Goal: Task Accomplishment & Management: Use online tool/utility

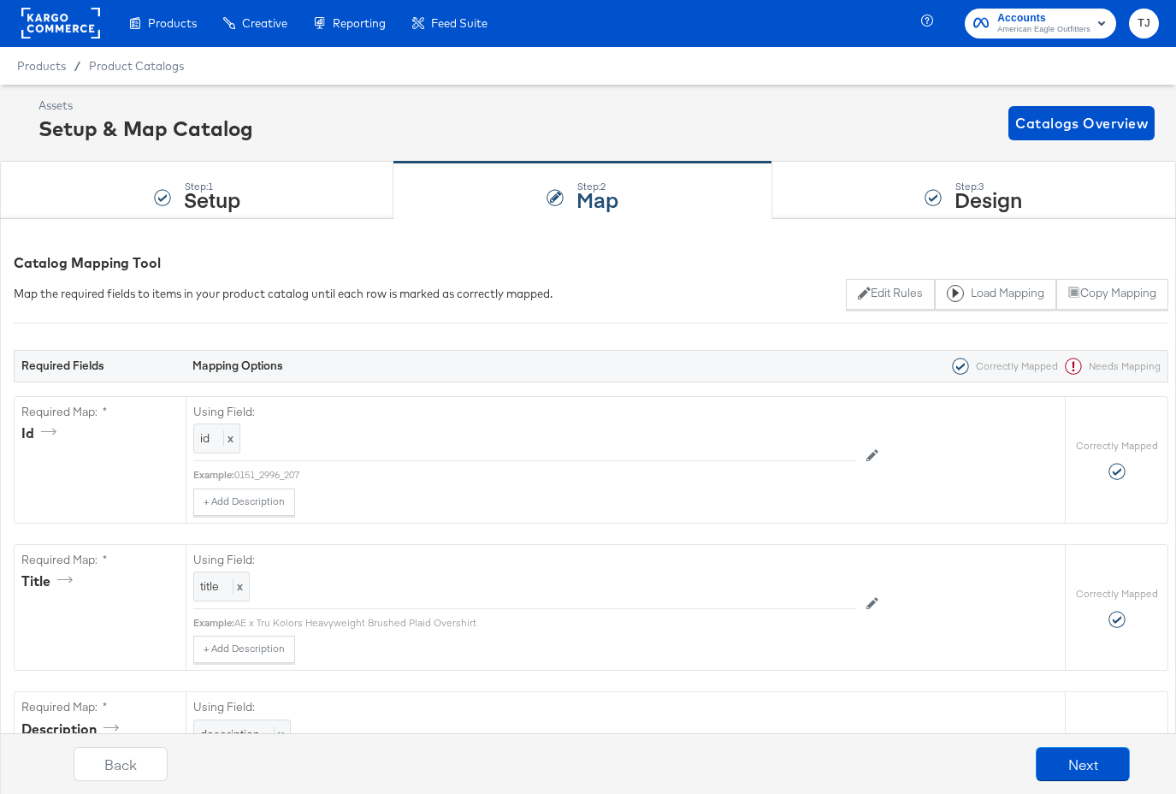
click at [0, 0] on div "Product Catalogs" at bounding box center [0, 0] width 0 height 0
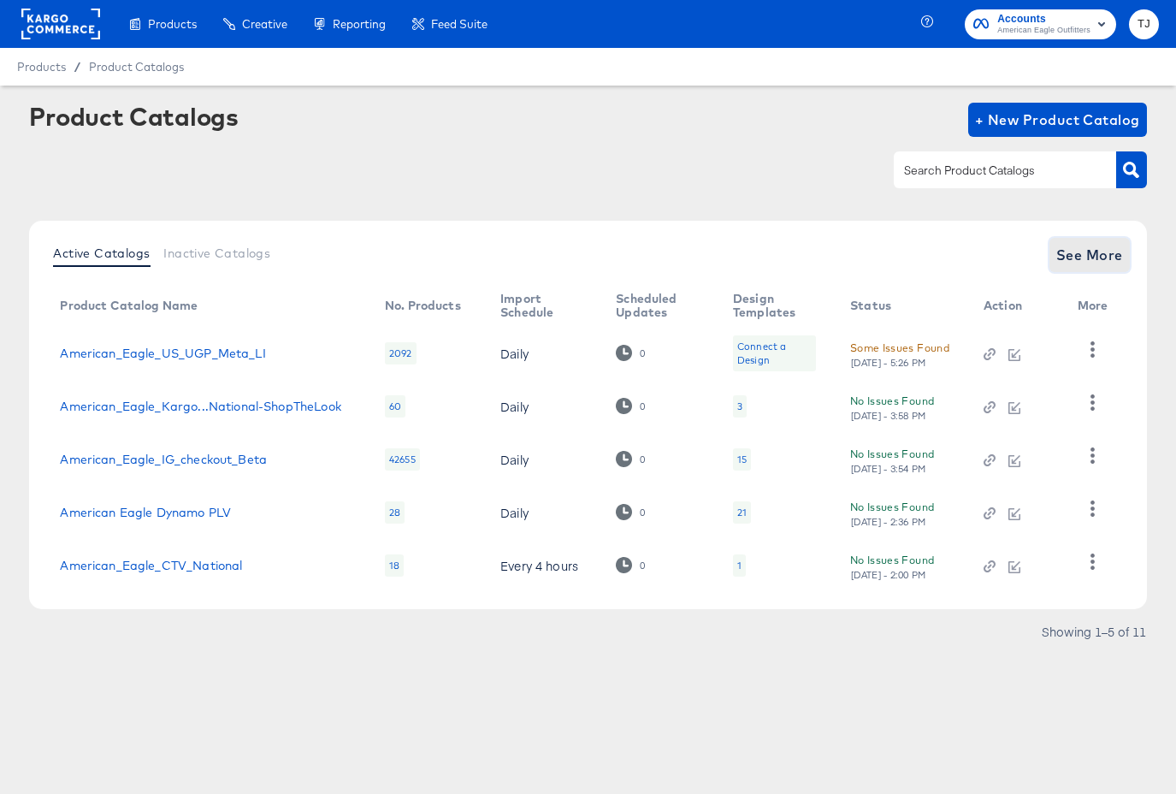
click at [1083, 254] on span "See More" at bounding box center [1089, 255] width 67 height 24
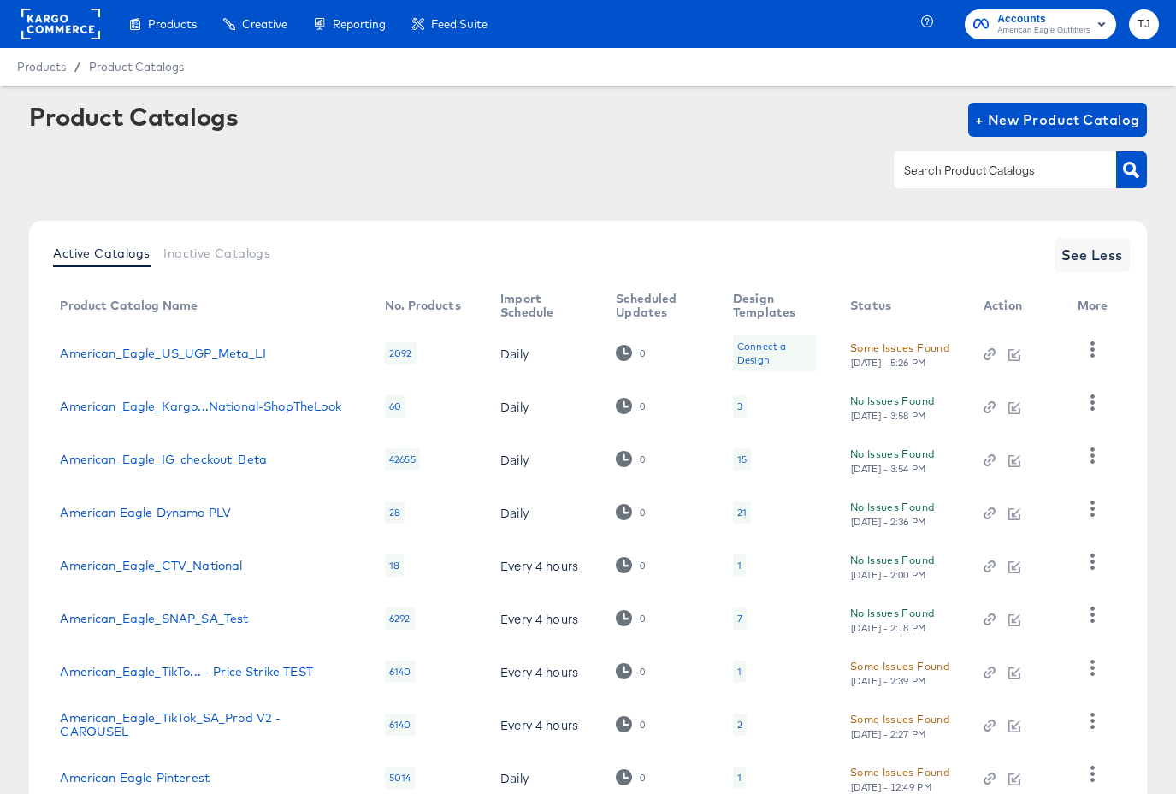
scroll to position [78, 0]
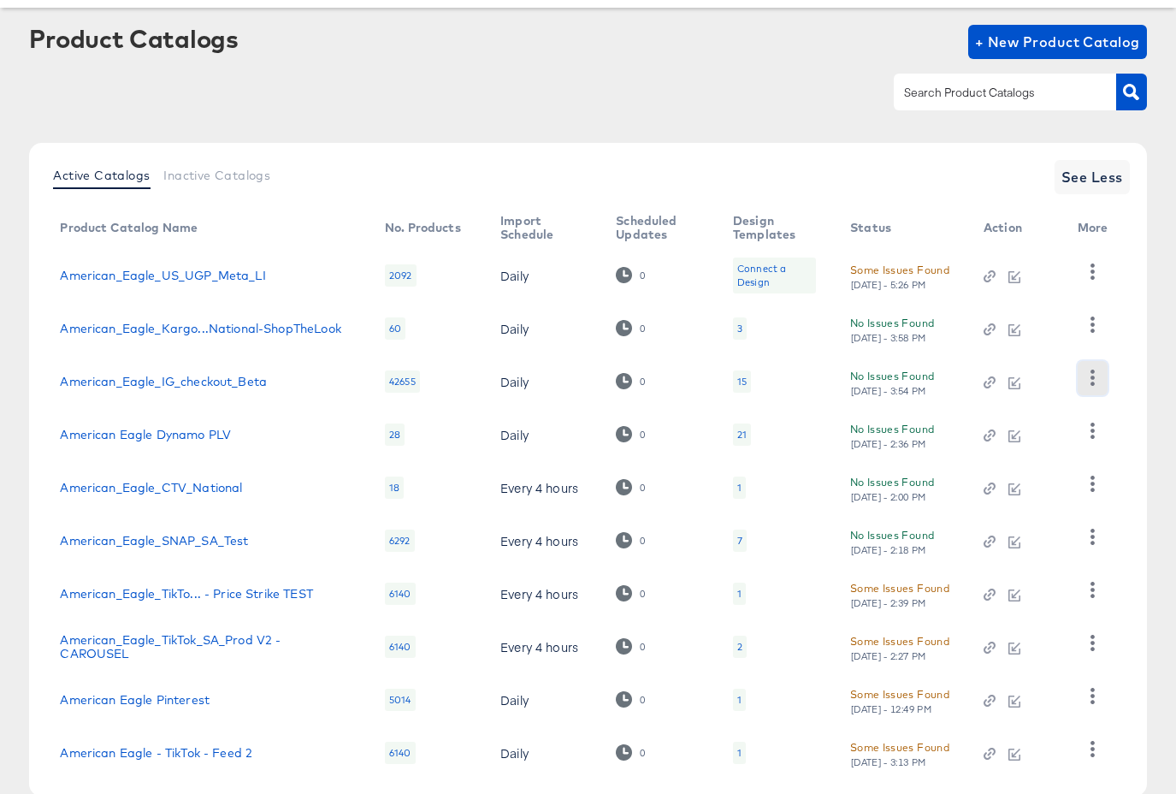
click at [1093, 379] on icon "button" at bounding box center [1092, 377] width 4 height 16
click at [1054, 438] on div "HUD Checks (Internal)" at bounding box center [1021, 440] width 171 height 27
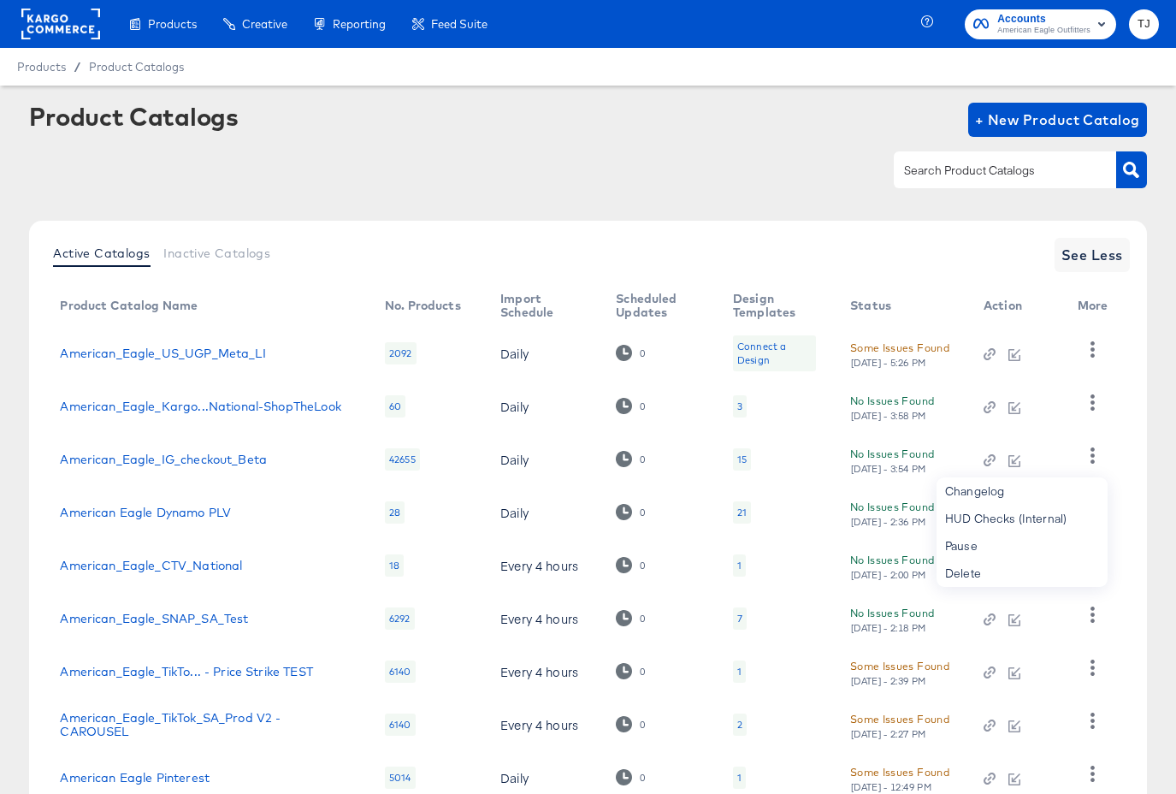
click at [38, 29] on rect at bounding box center [60, 24] width 79 height 31
click at [38, 30] on rect at bounding box center [60, 24] width 79 height 31
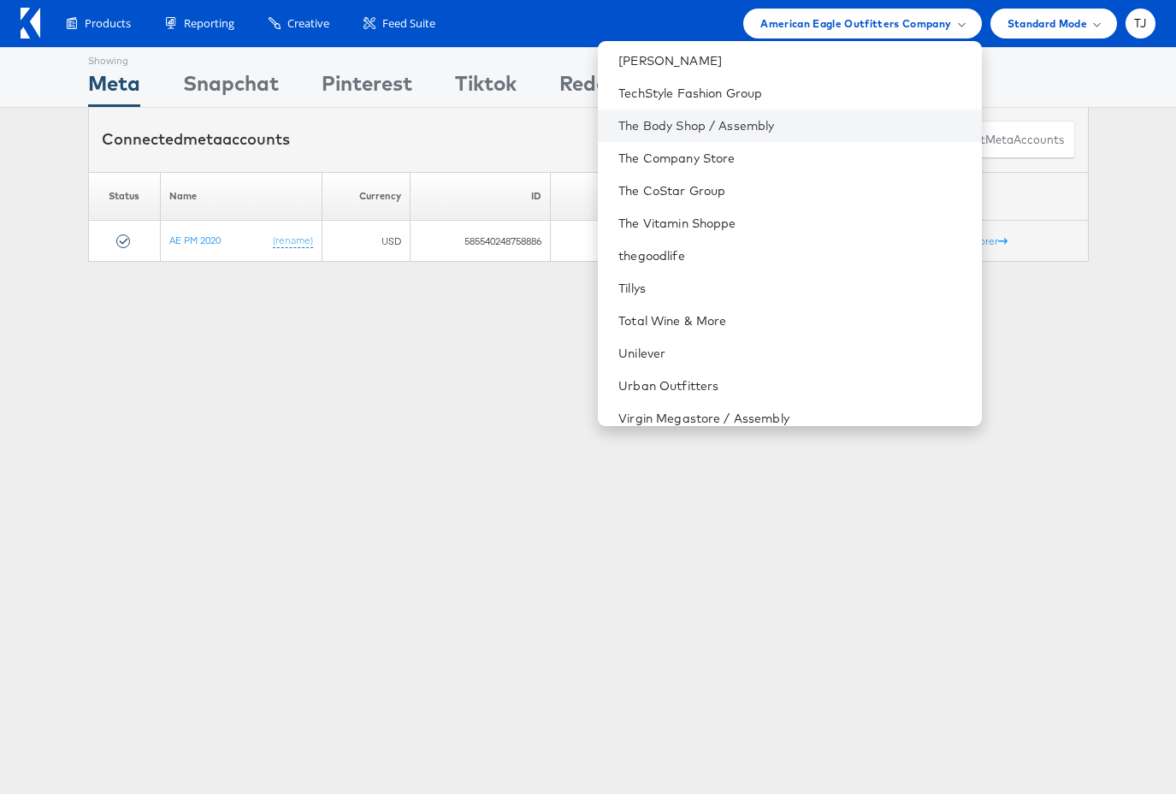
scroll to position [2437, 0]
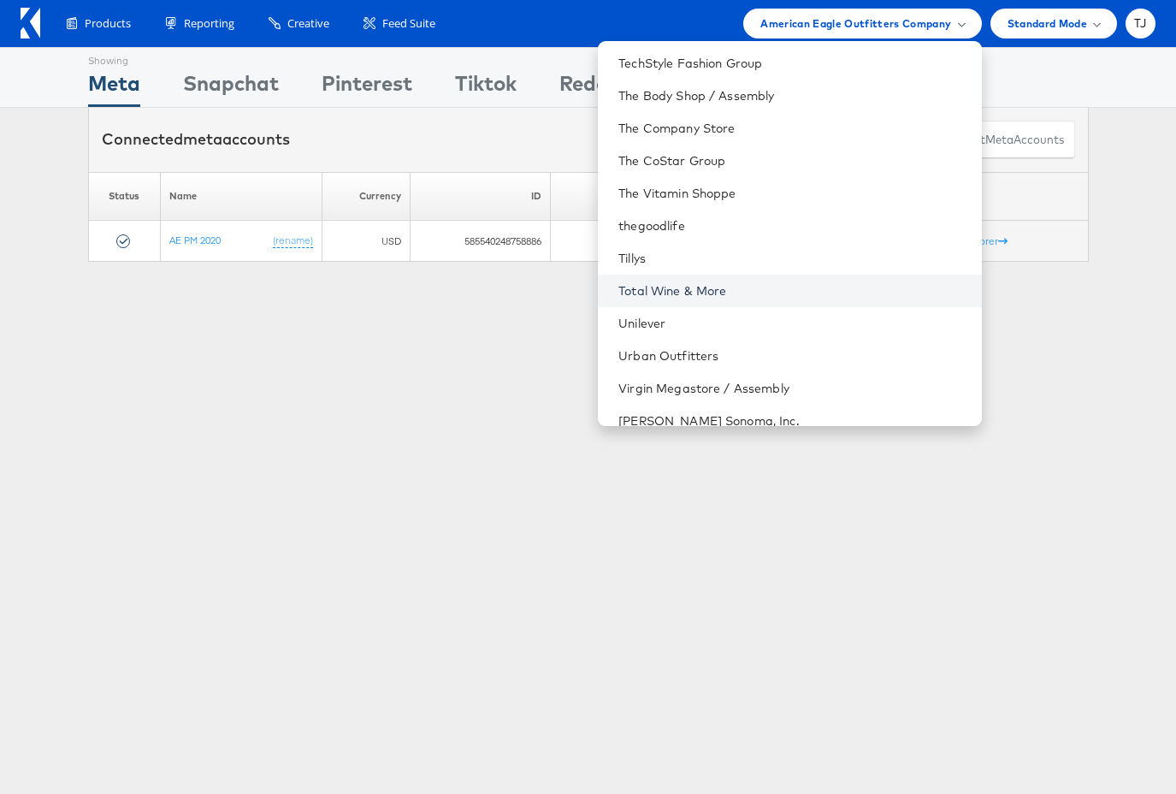
click at [834, 292] on link "Total Wine & More" at bounding box center [792, 290] width 349 height 17
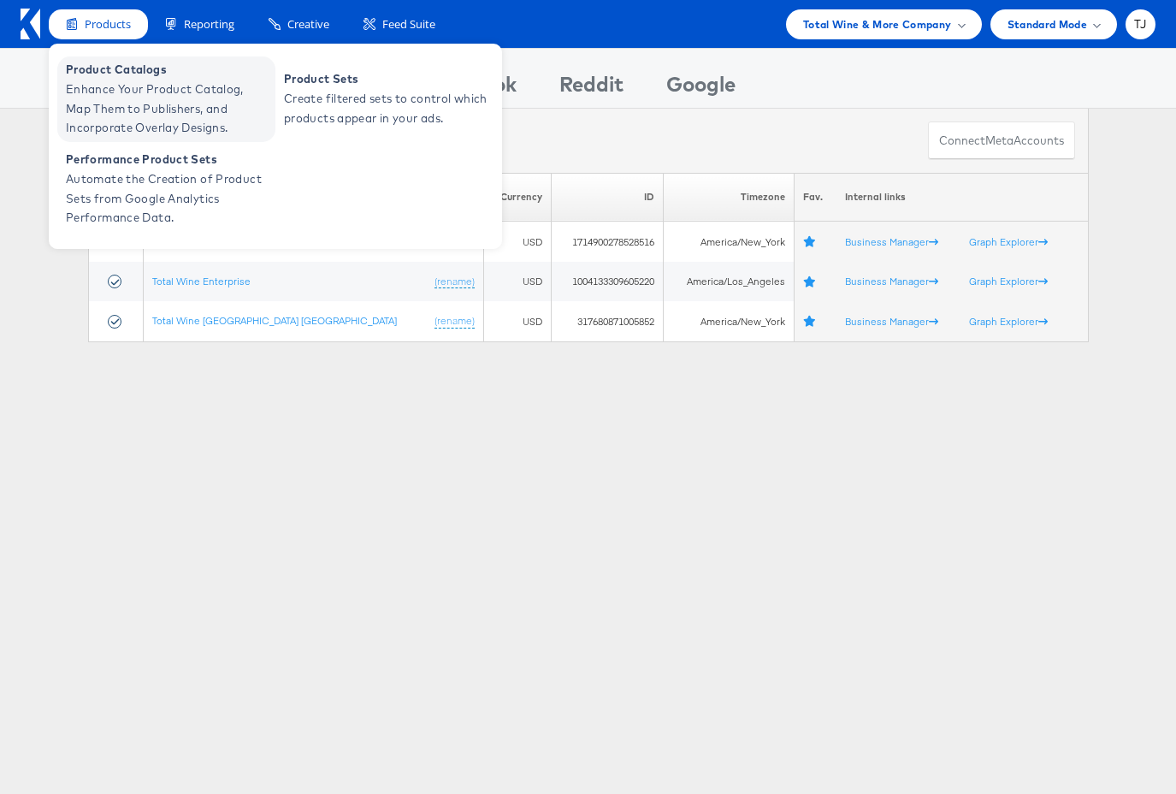
click at [115, 71] on span "Product Catalogs" at bounding box center [168, 70] width 205 height 20
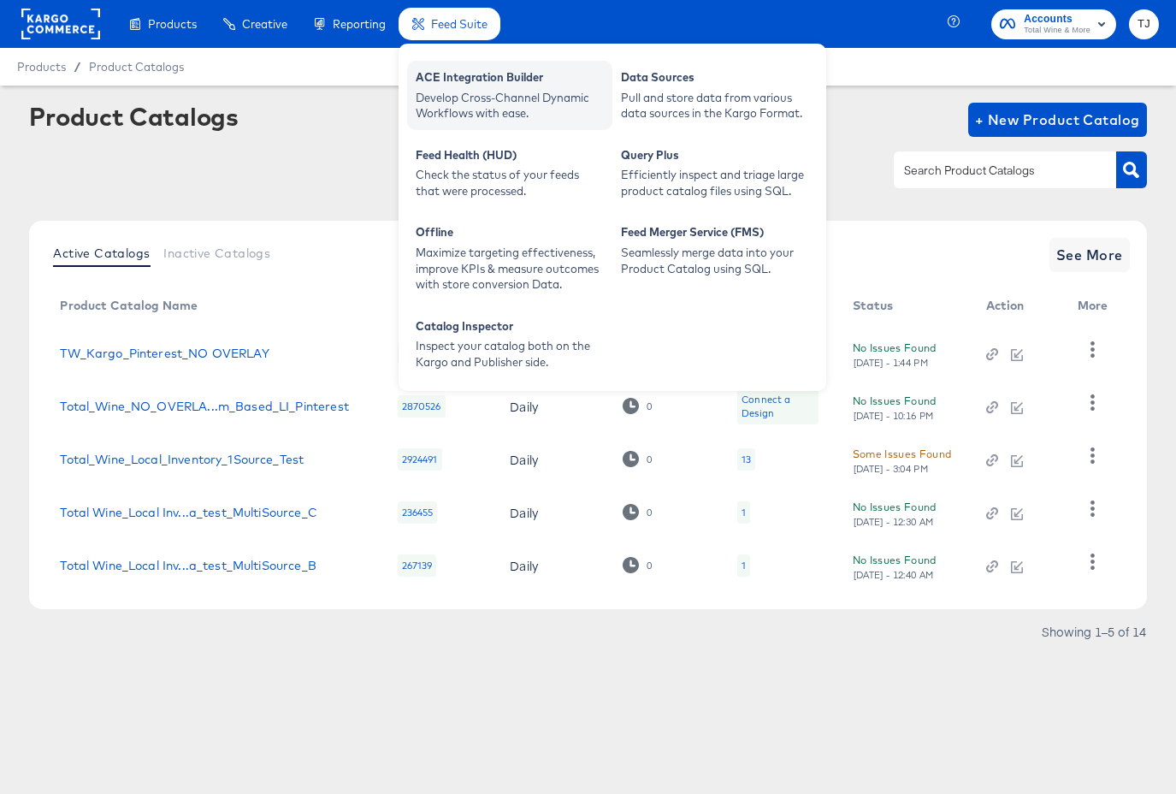
click at [462, 82] on div "ACE Integration Builder" at bounding box center [510, 79] width 188 height 21
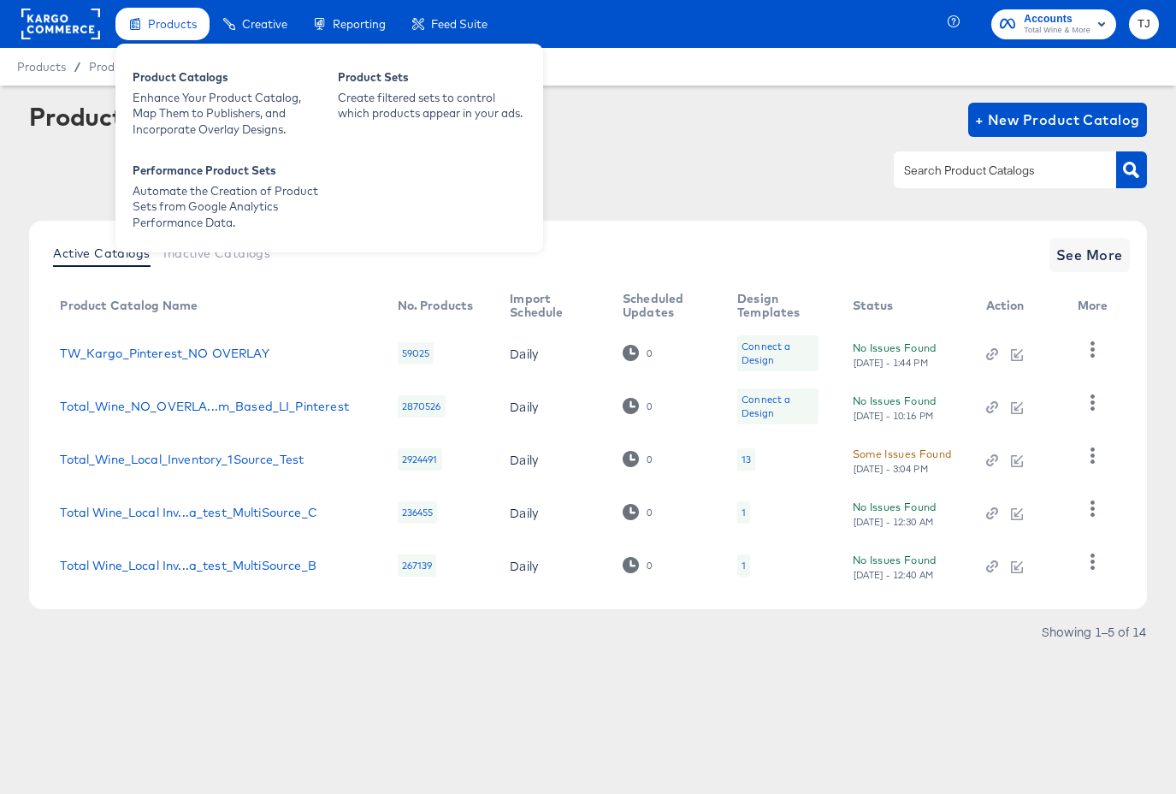
drag, startPoint x: 65, startPoint y: 17, endPoint x: 154, endPoint y: 22, distance: 89.1
click at [67, 18] on rect at bounding box center [60, 24] width 79 height 31
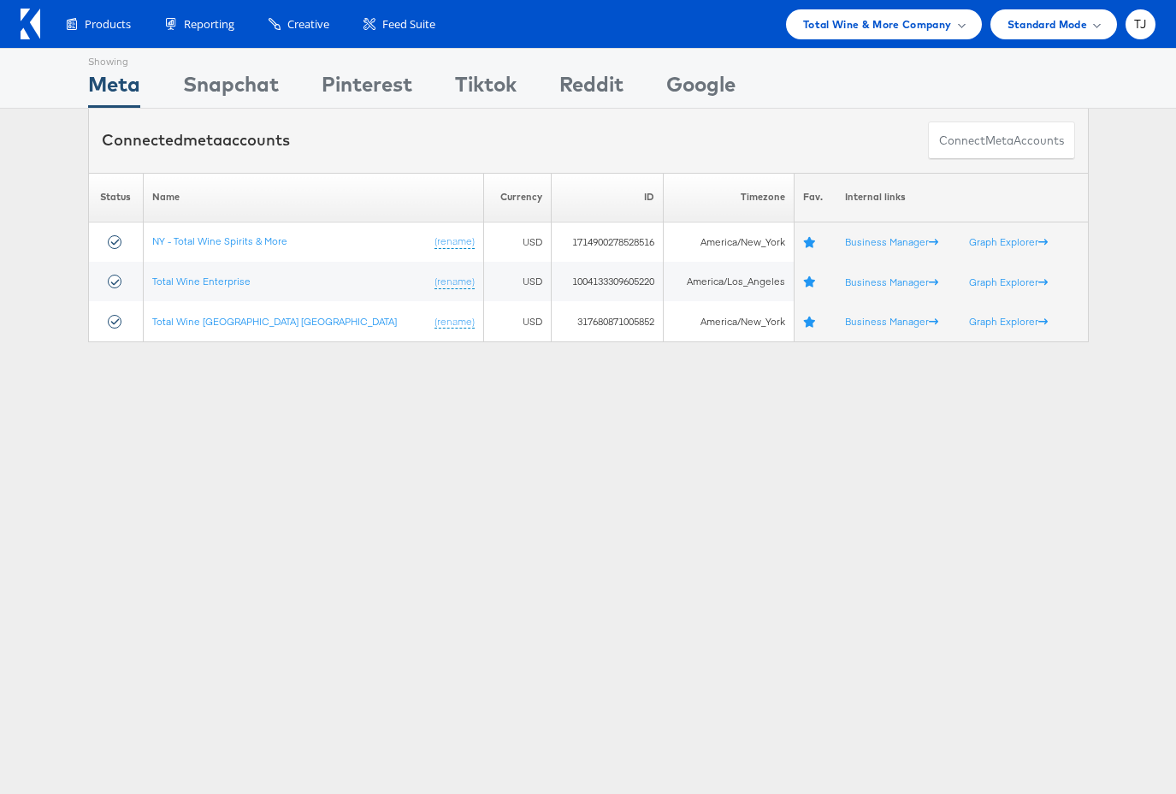
click at [959, 19] on div "Total Wine & More Company" at bounding box center [884, 24] width 162 height 18
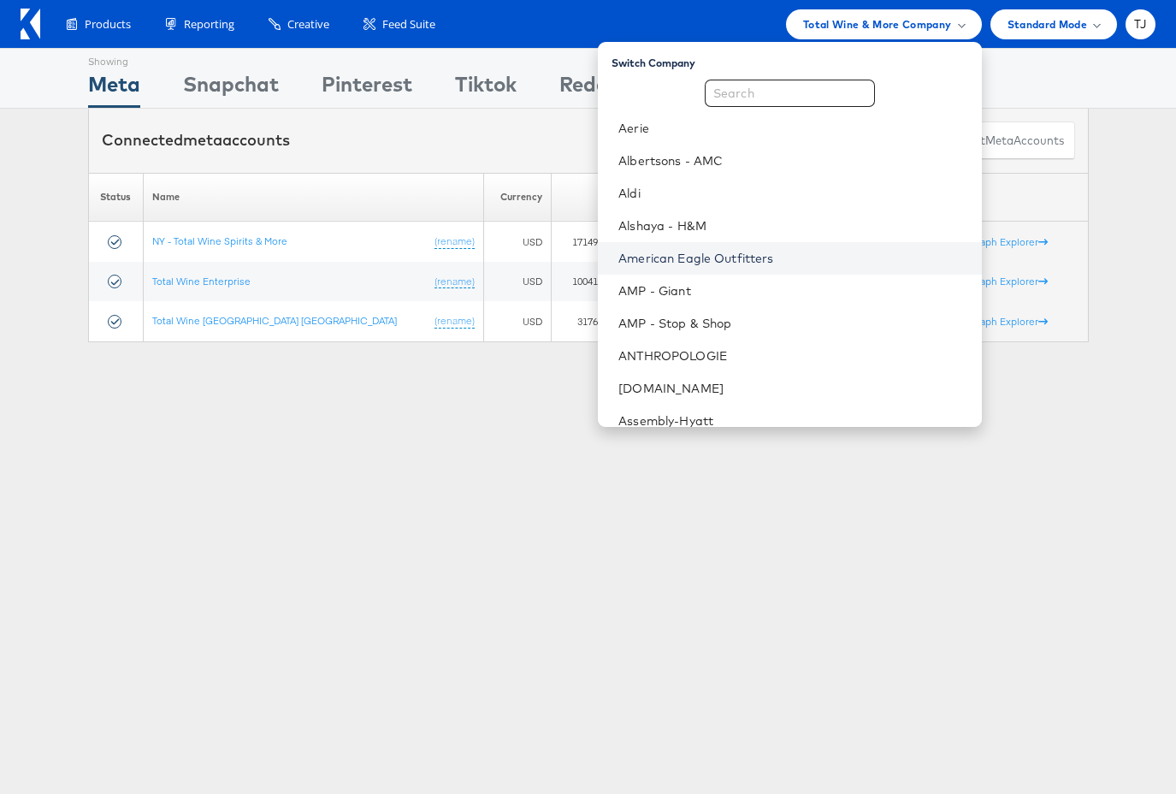
click at [854, 262] on link "American Eagle Outfitters" at bounding box center [792, 258] width 349 height 17
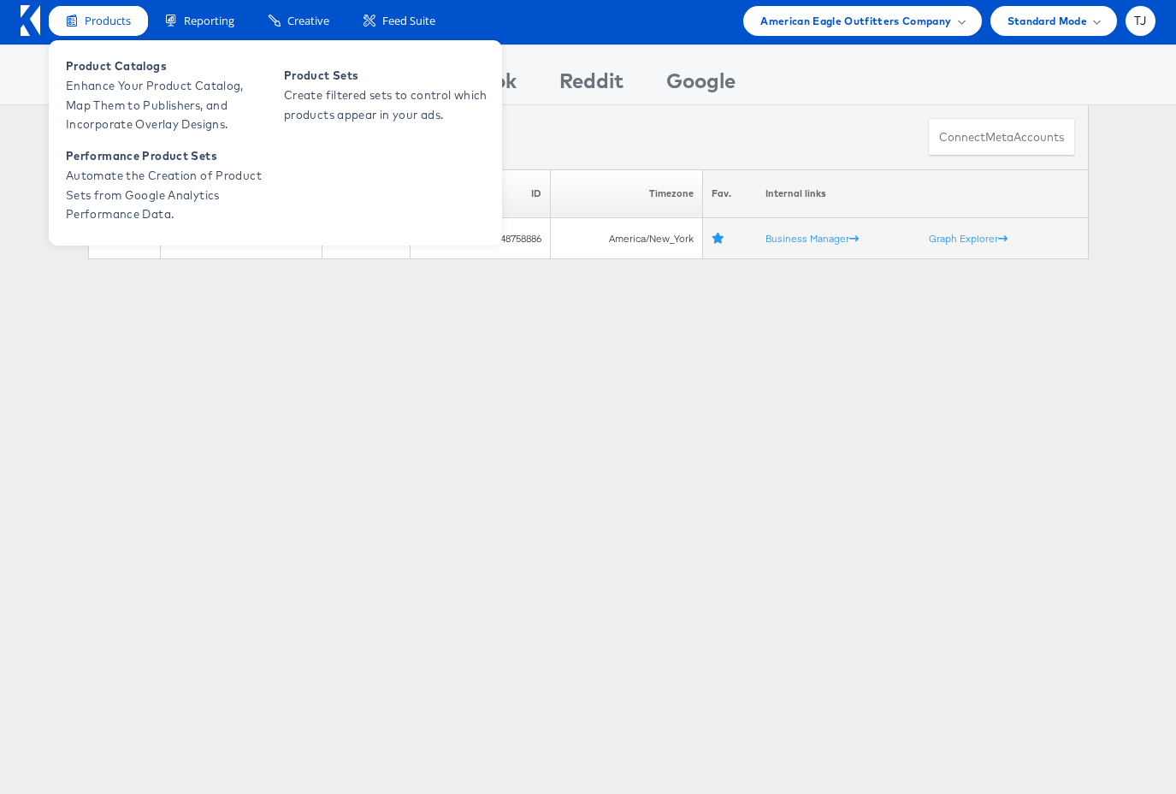
scroll to position [7, 0]
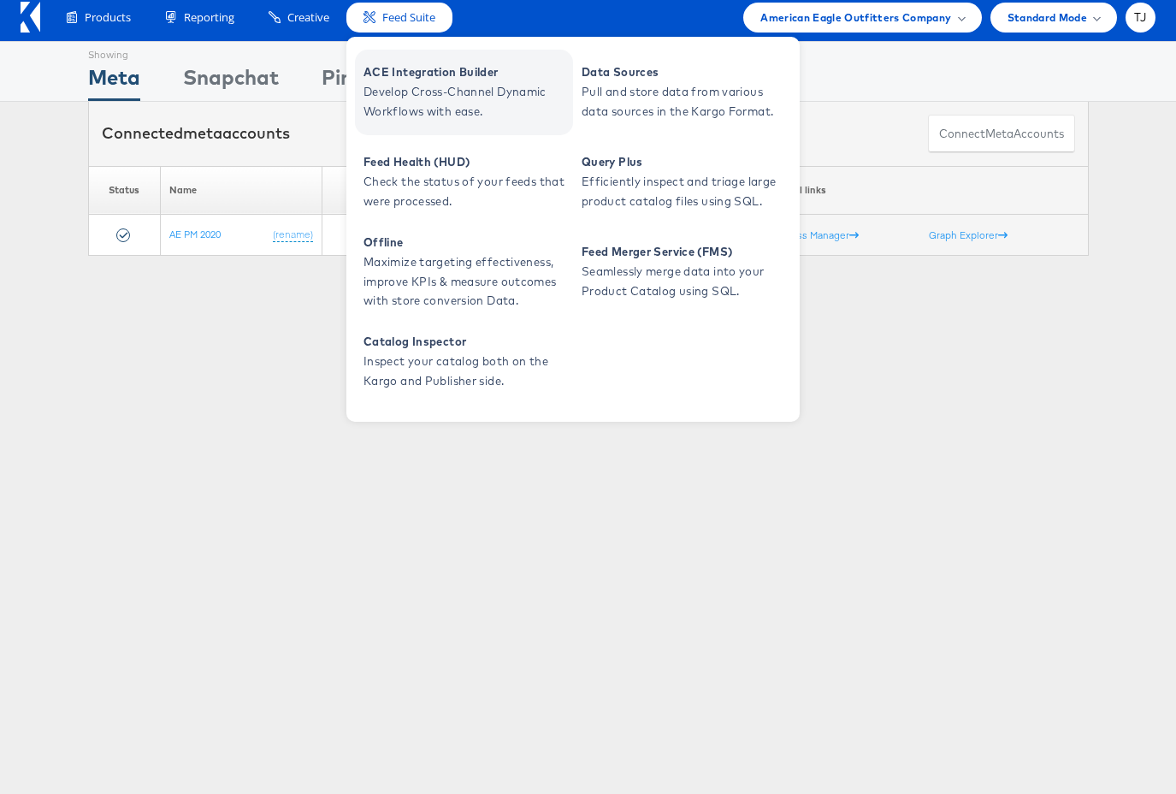
click at [403, 84] on span "Develop Cross-Channel Dynamic Workflows with ease." at bounding box center [465, 101] width 205 height 39
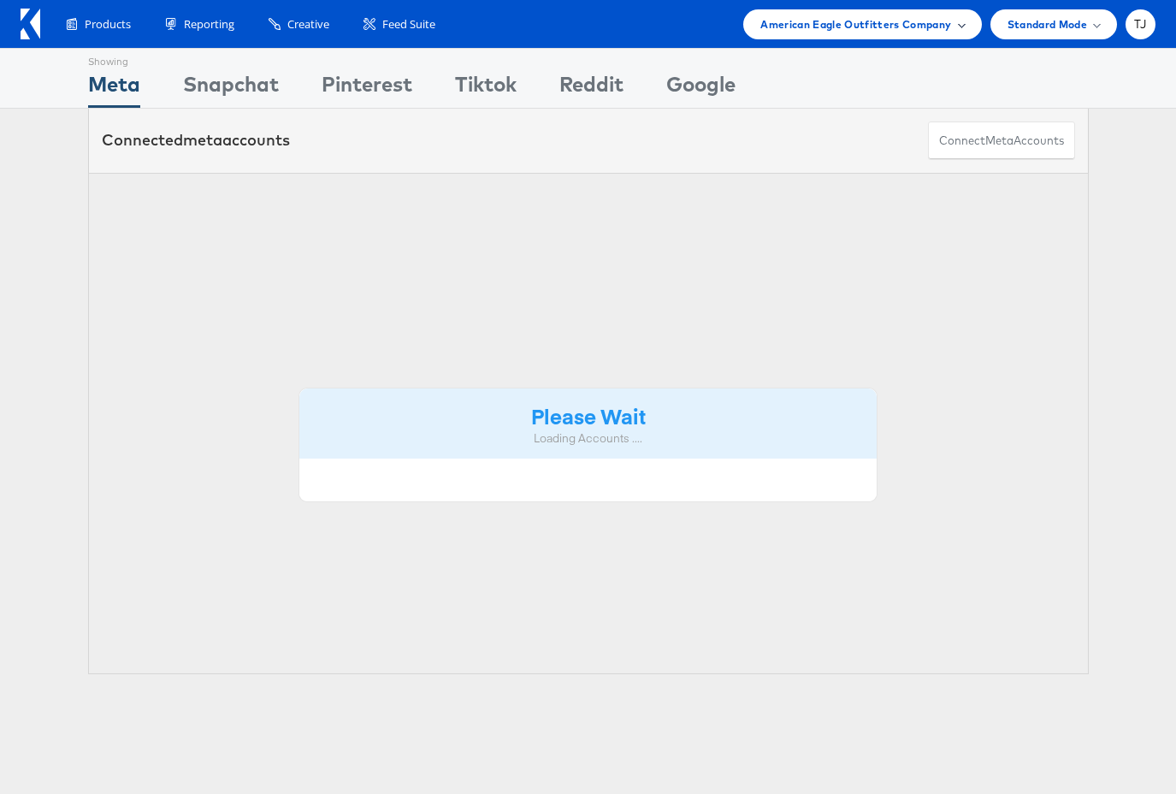
click at [948, 20] on span "American Eagle Outfitters Company" at bounding box center [855, 24] width 191 height 18
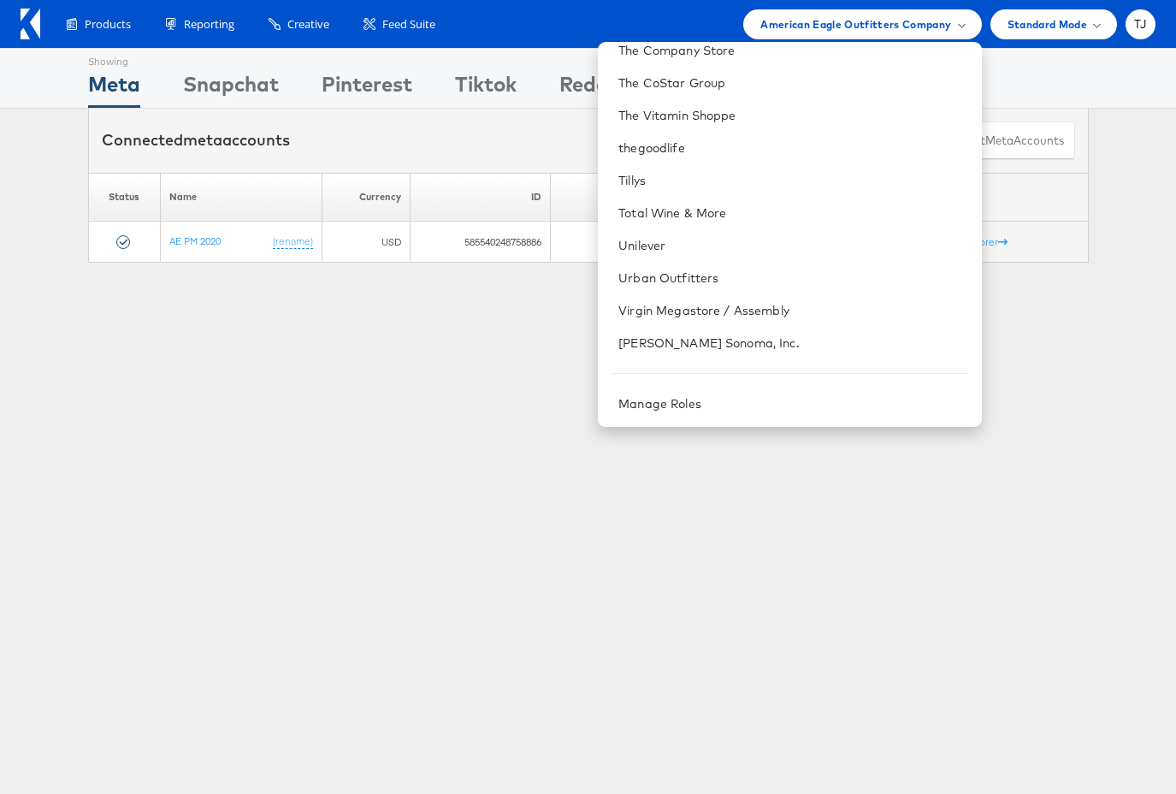
scroll to position [109, 0]
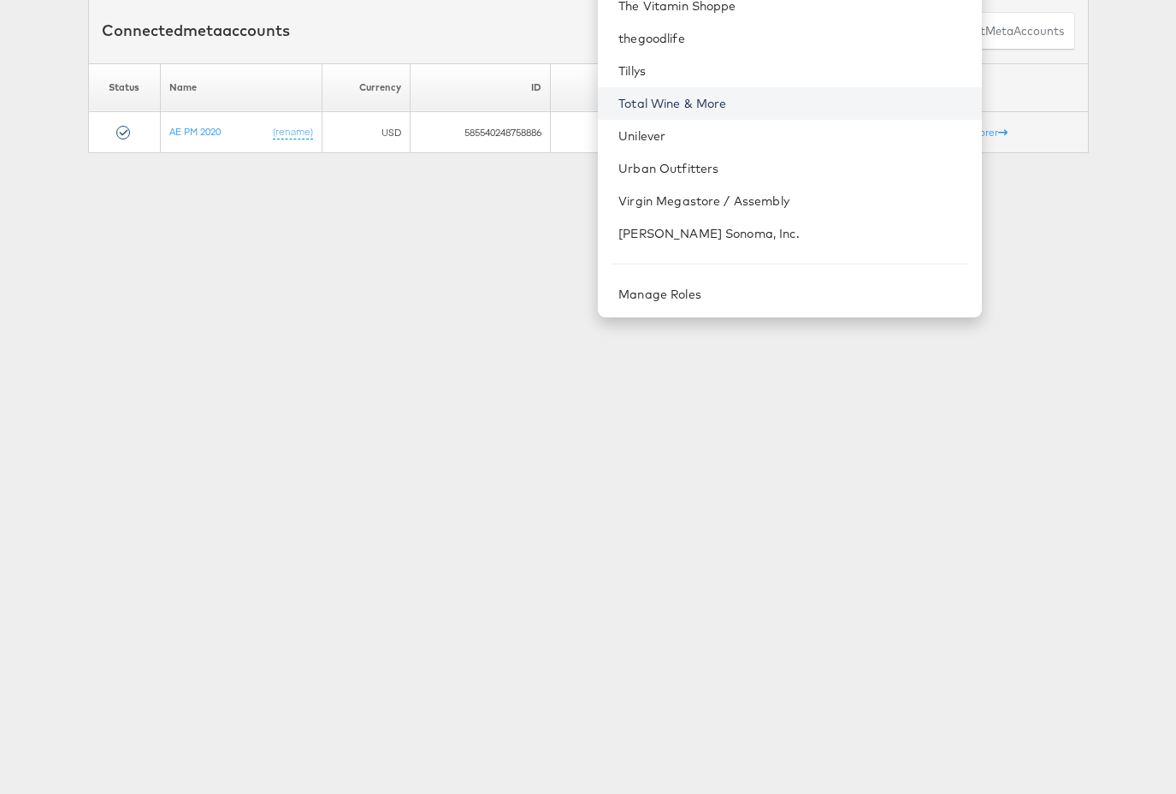
click at [835, 95] on link "Total Wine & More" at bounding box center [792, 103] width 349 height 17
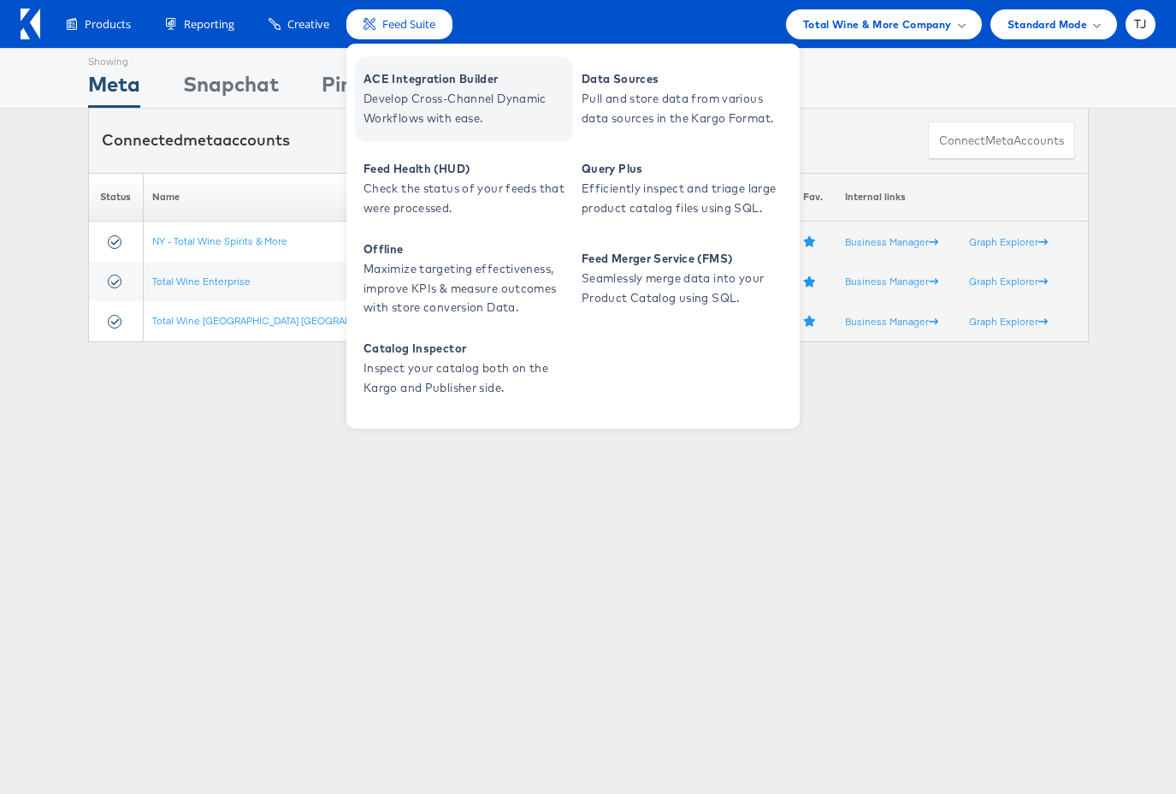
click at [390, 69] on span "ACE Integration Builder" at bounding box center [465, 79] width 205 height 20
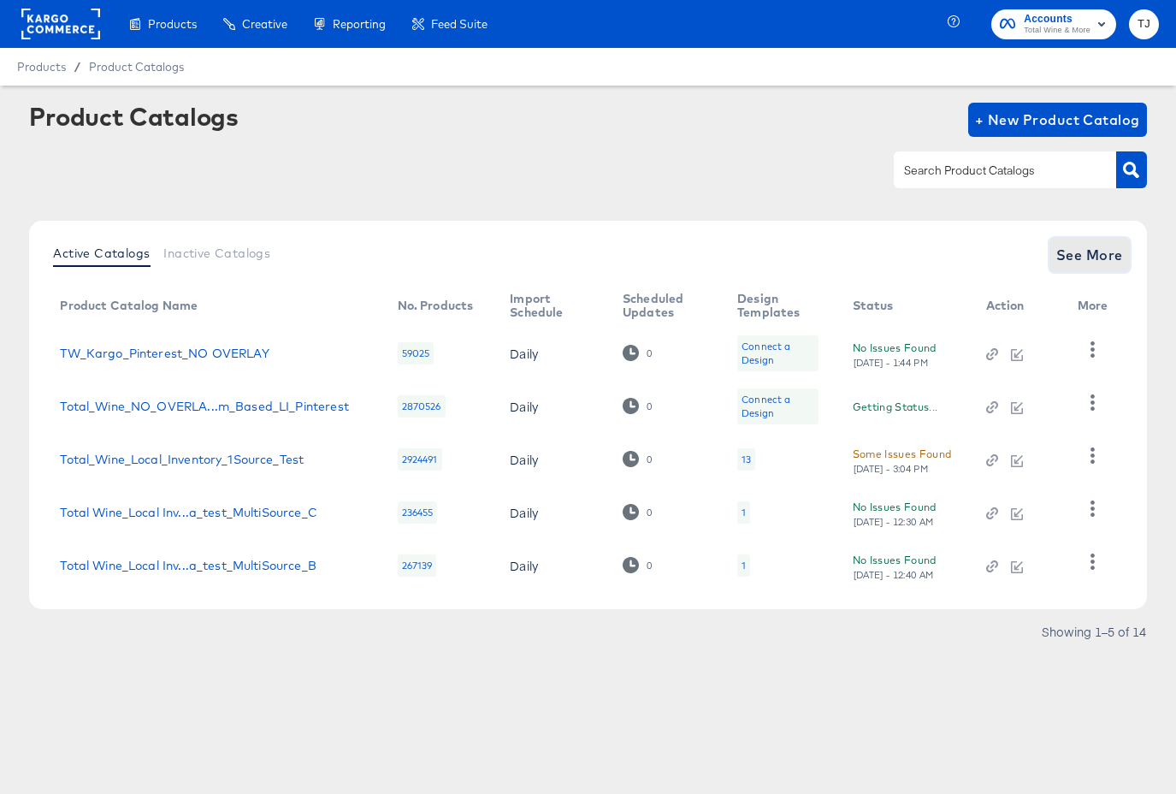
click at [1107, 255] on span "See More" at bounding box center [1089, 255] width 67 height 24
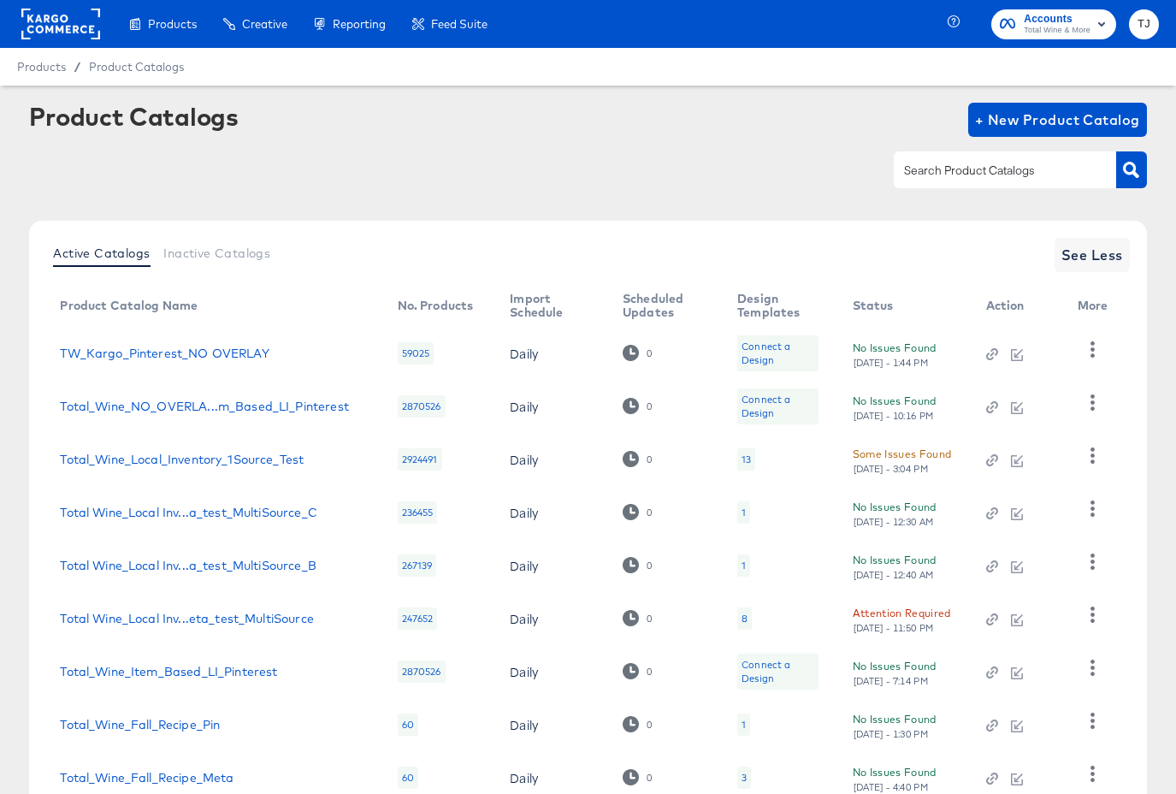
scroll to position [176, 0]
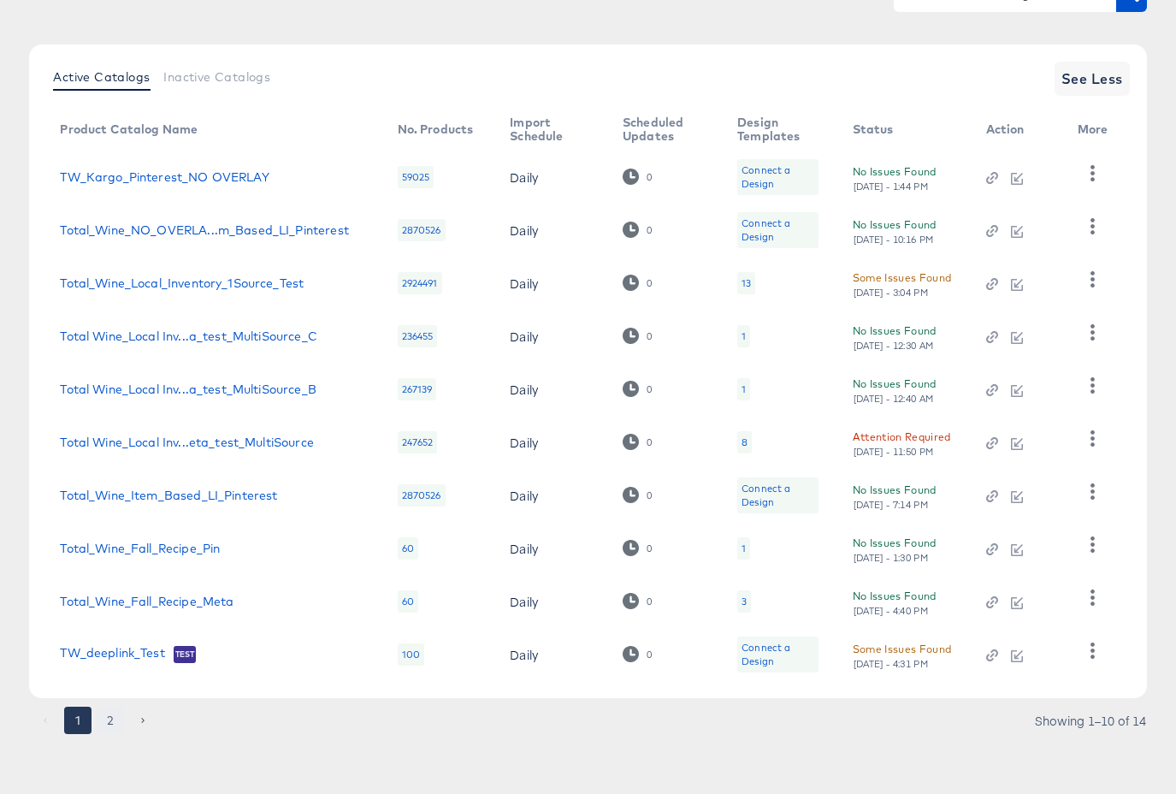
click at [108, 718] on button "2" at bounding box center [110, 719] width 27 height 27
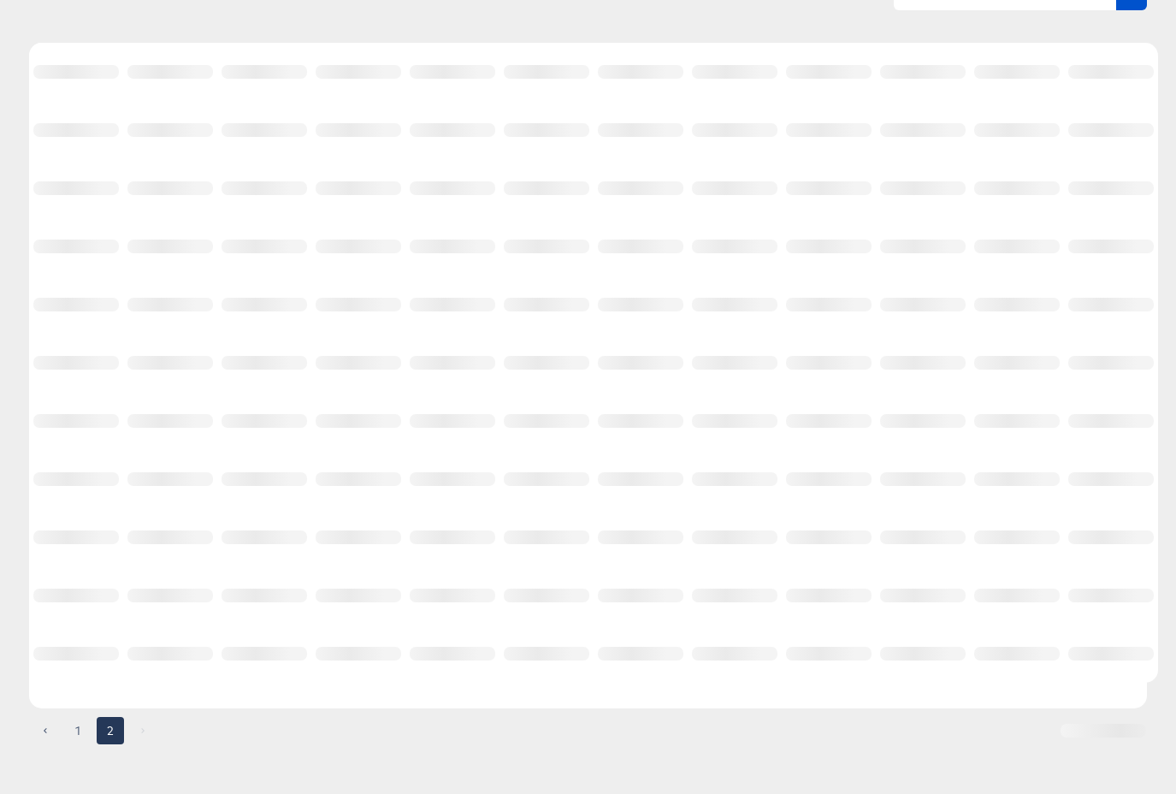
scroll to position [0, 0]
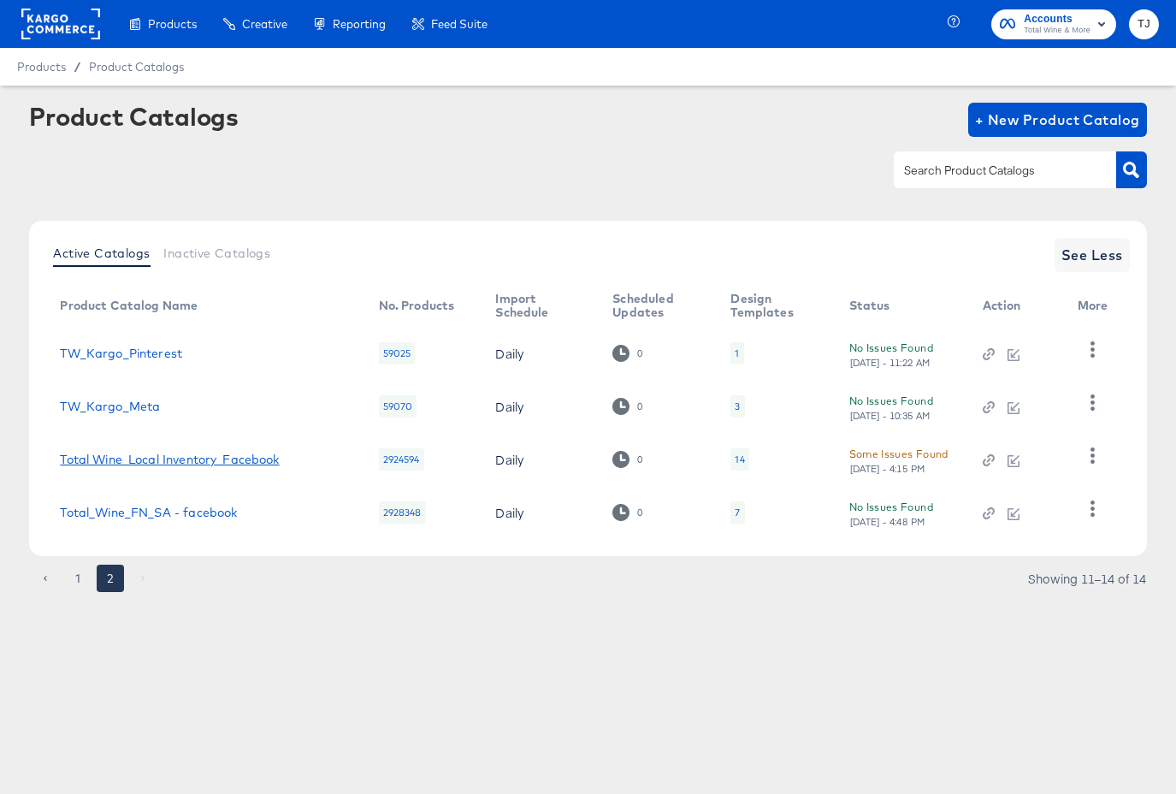
click at [165, 455] on link "Total Wine_Local Inventory_Facebook" at bounding box center [169, 459] width 219 height 14
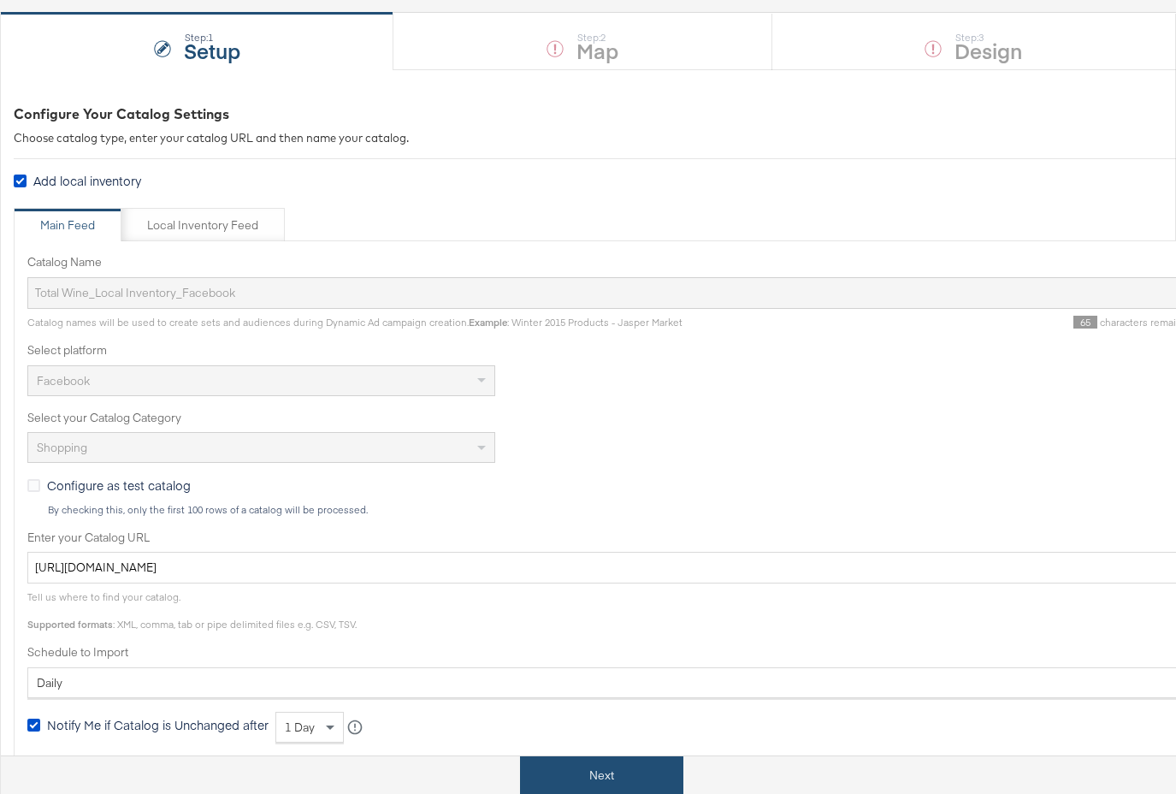
scroll to position [151, 0]
drag, startPoint x: 633, startPoint y: 777, endPoint x: 611, endPoint y: 773, distance: 22.5
click at [633, 777] on button "Next" at bounding box center [601, 775] width 163 height 38
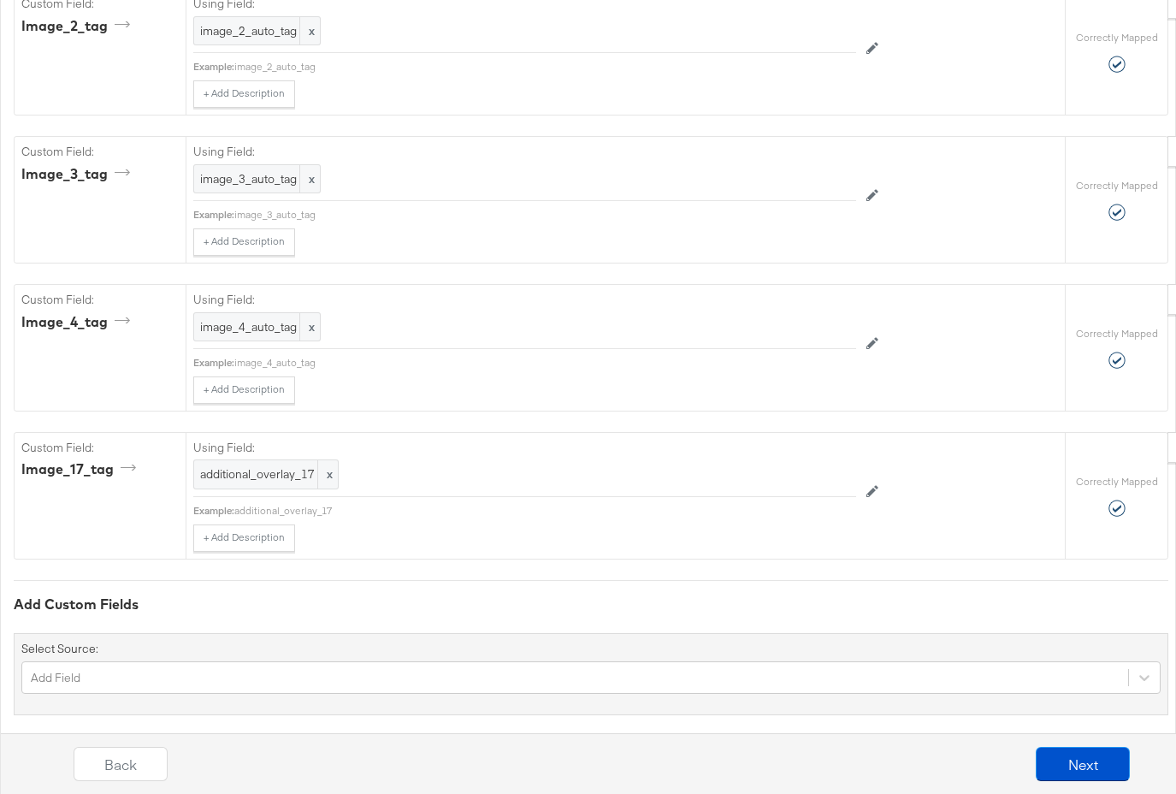
scroll to position [6833, 0]
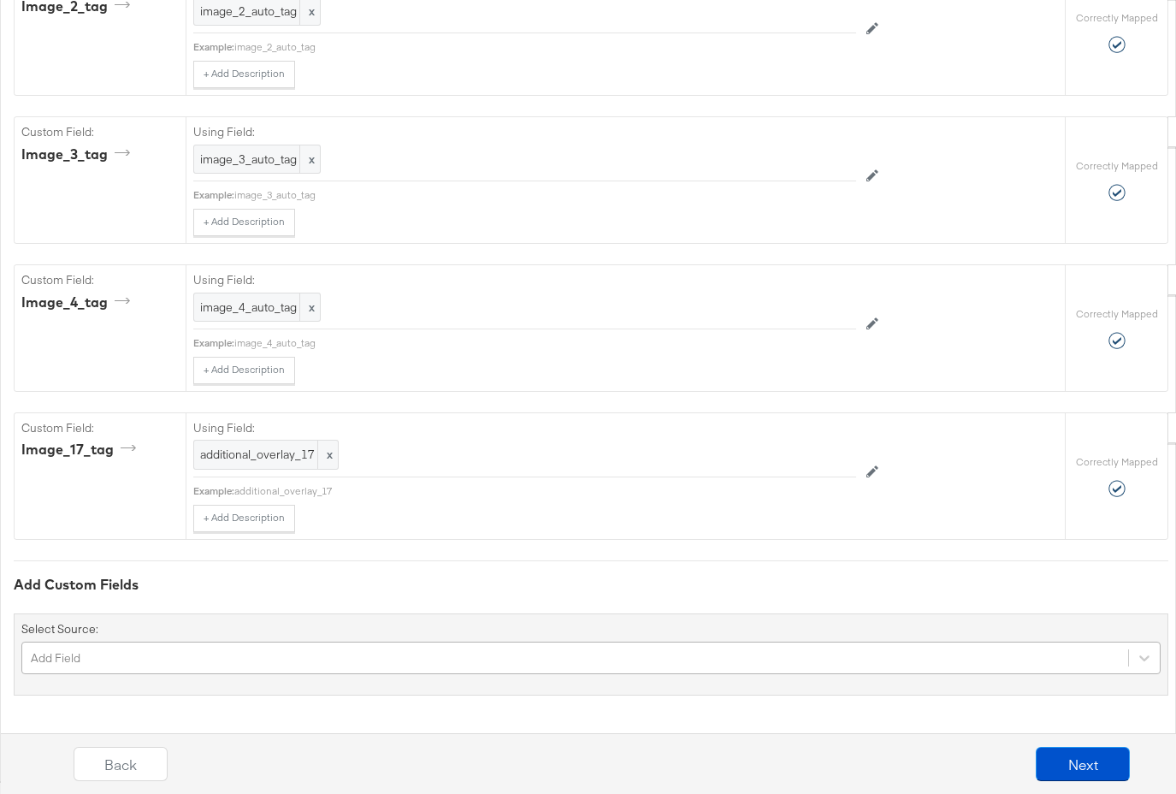
click at [471, 656] on div "Add Field" at bounding box center [590, 657] width 1139 height 32
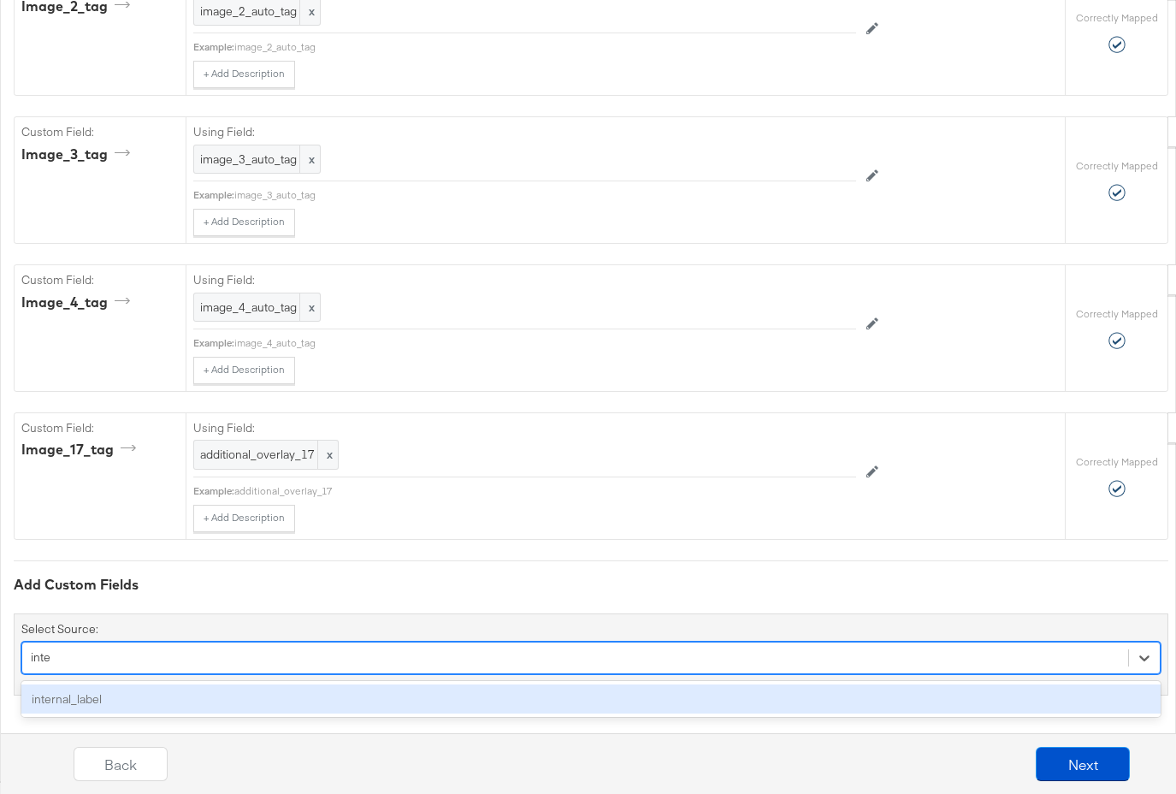
type input "inter"
click at [450, 700] on div "internal_label" at bounding box center [590, 699] width 1139 height 30
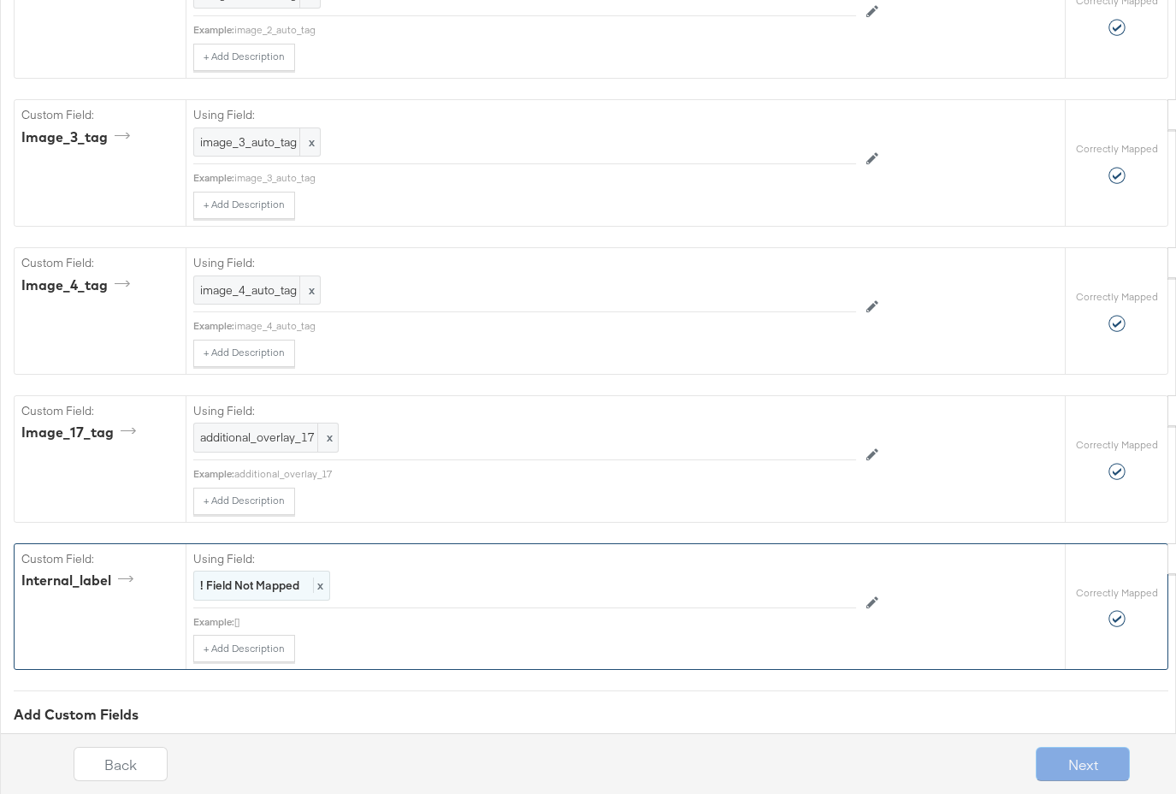
click at [316, 593] on span "x" at bounding box center [318, 584] width 10 height 15
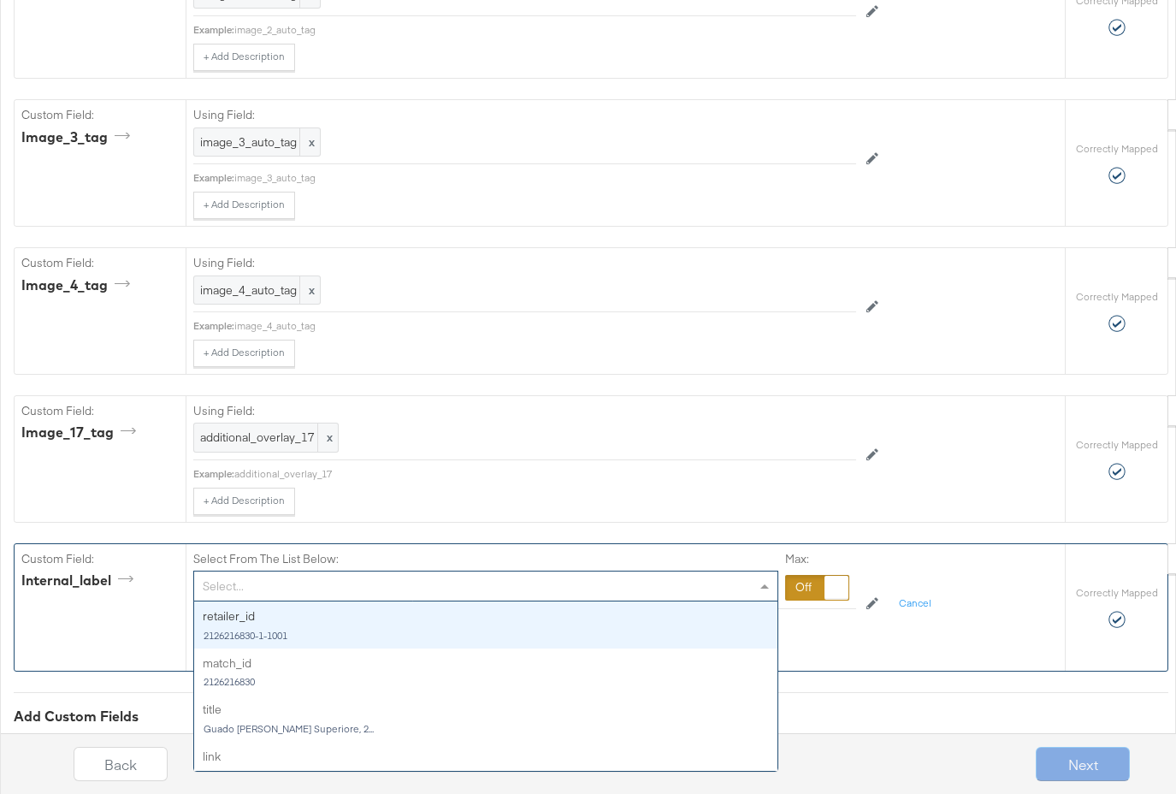
scroll to position [6828, 0]
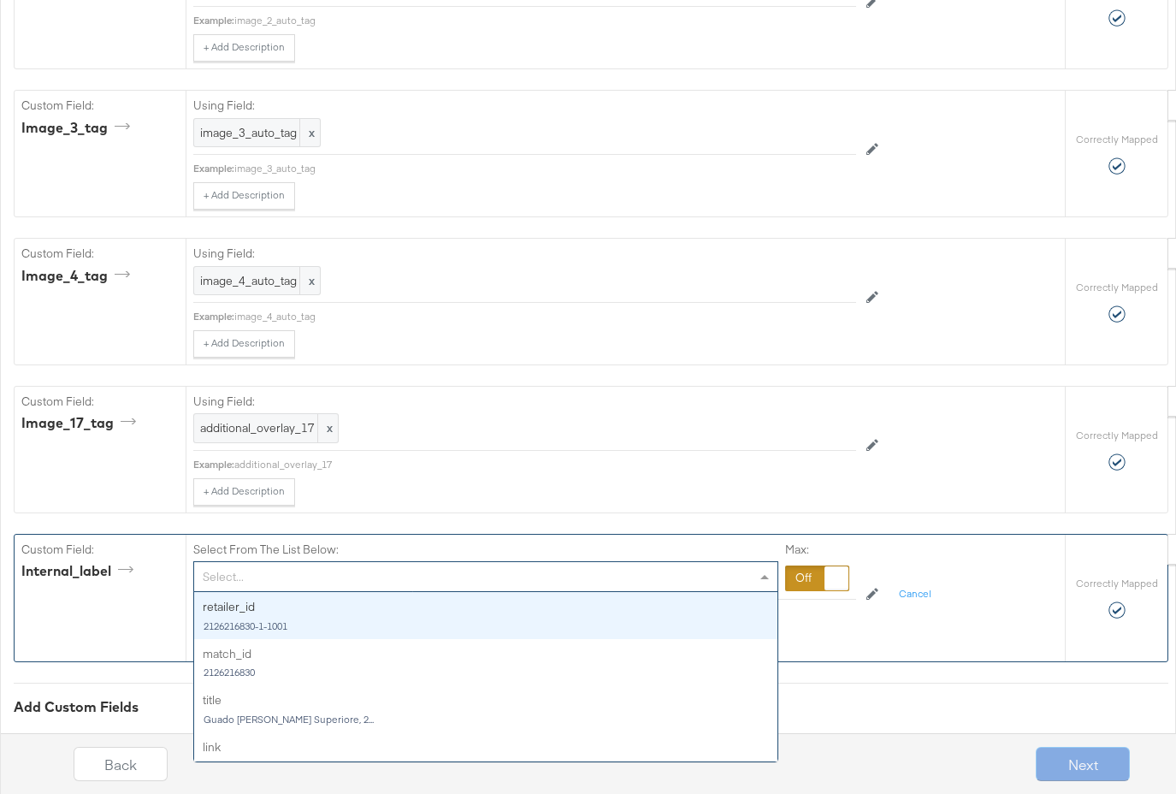
click at [346, 591] on div "Select..." at bounding box center [485, 576] width 583 height 29
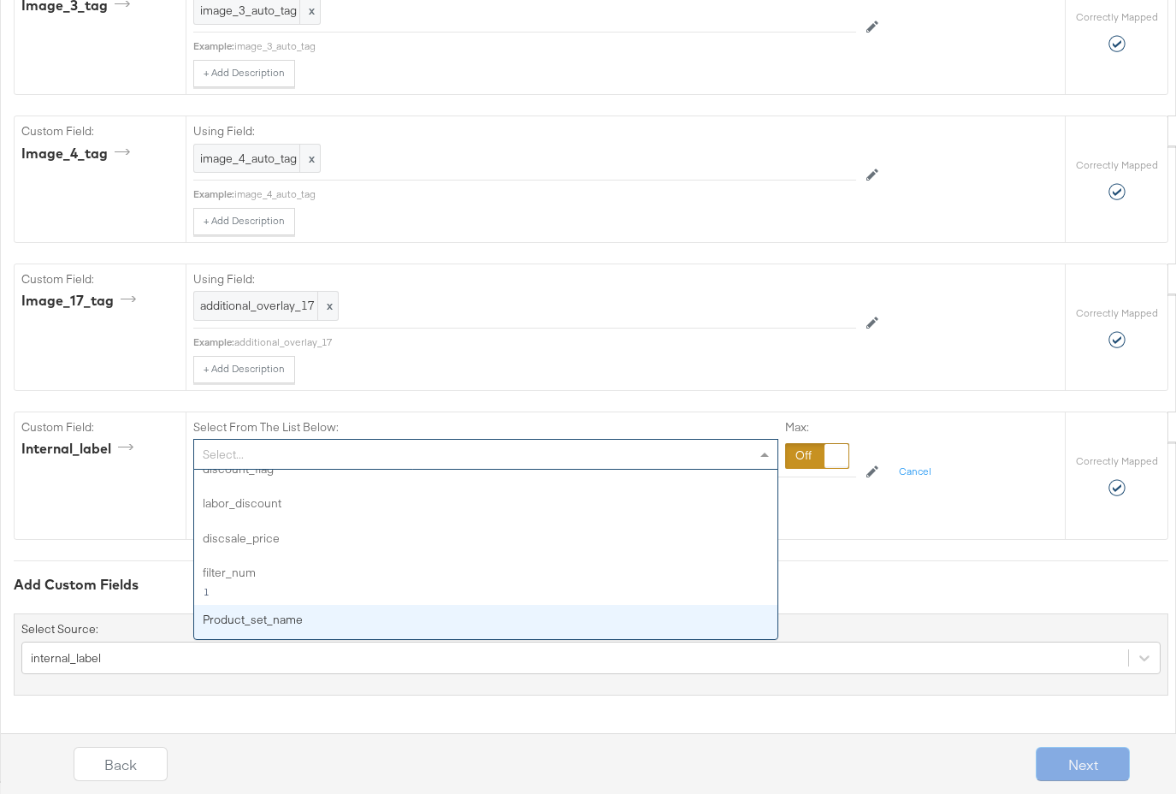
scroll to position [6981, 0]
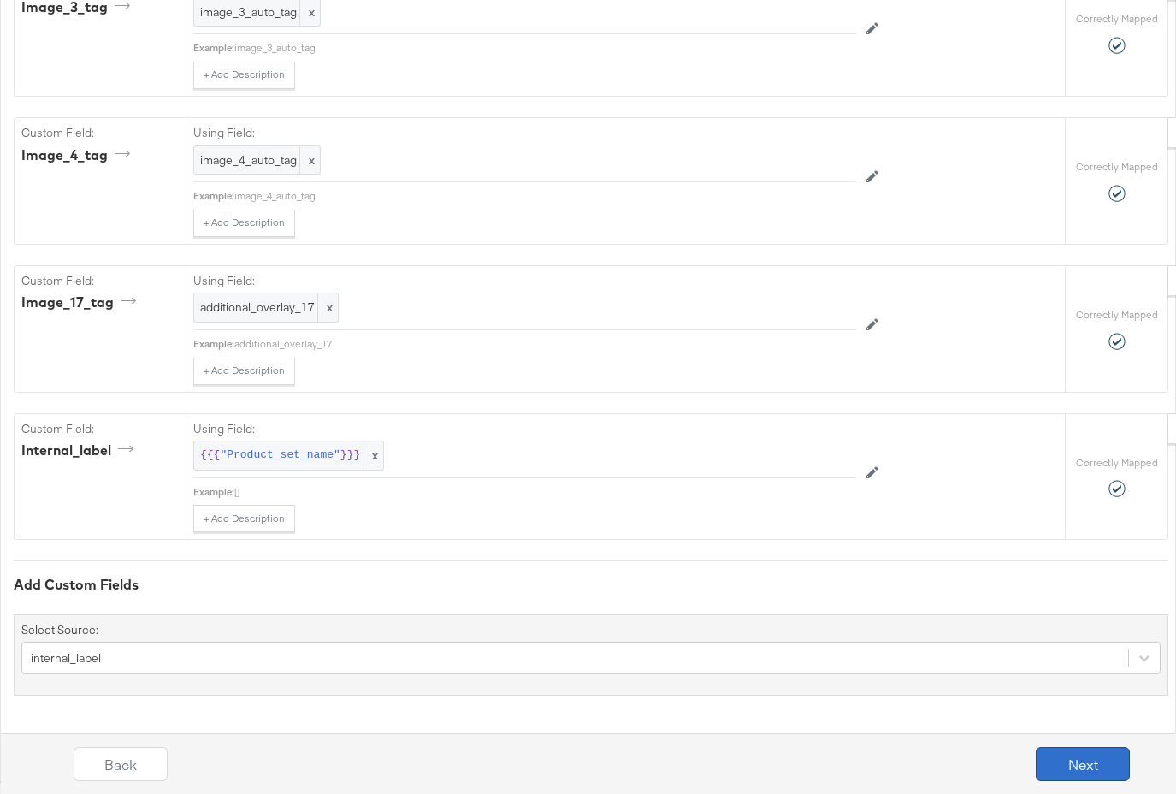
click at [1070, 753] on button "Next" at bounding box center [1083, 764] width 94 height 34
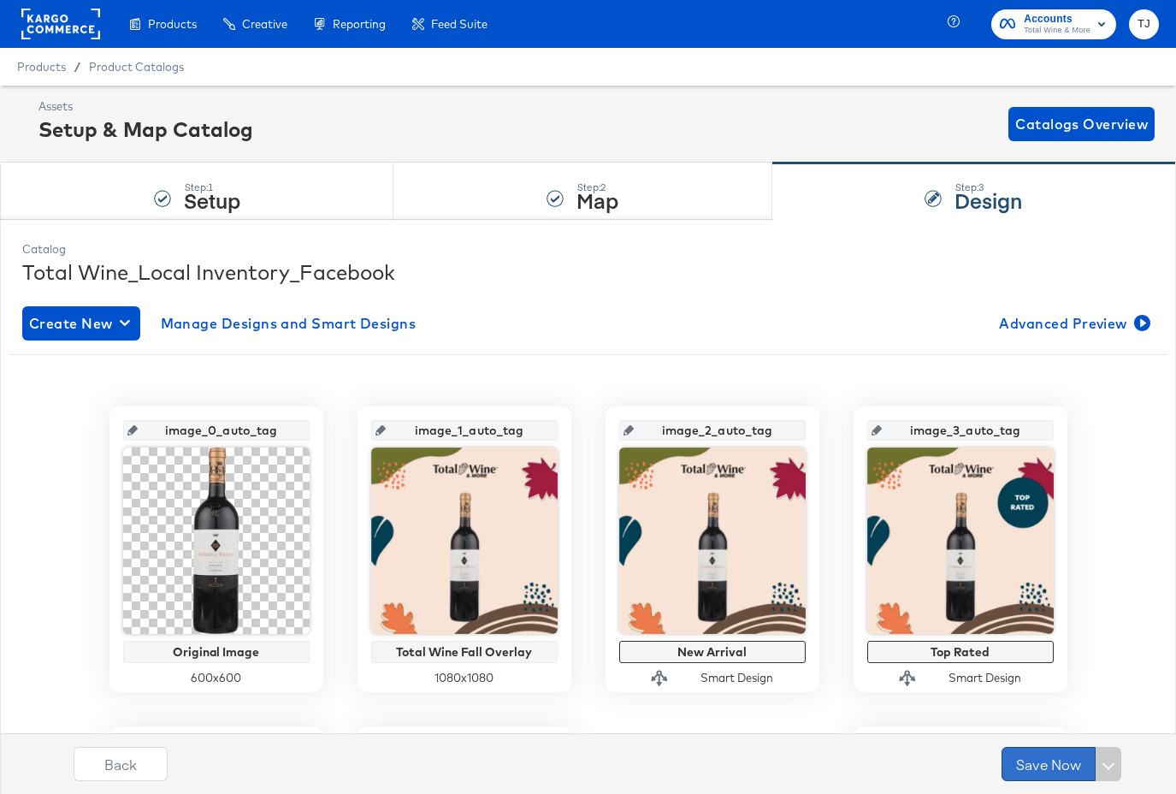
click at [1051, 764] on button "Save Now" at bounding box center [1048, 764] width 94 height 34
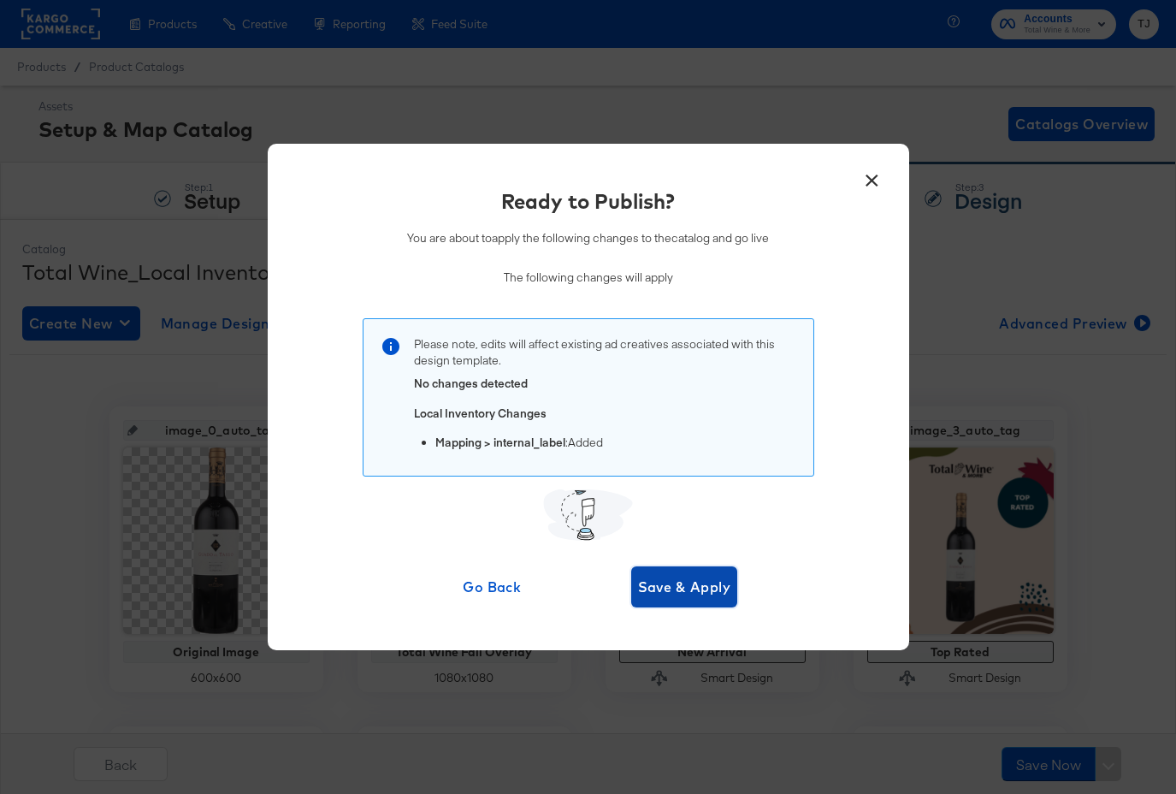
click at [695, 579] on span "Save & Apply" at bounding box center [684, 587] width 93 height 24
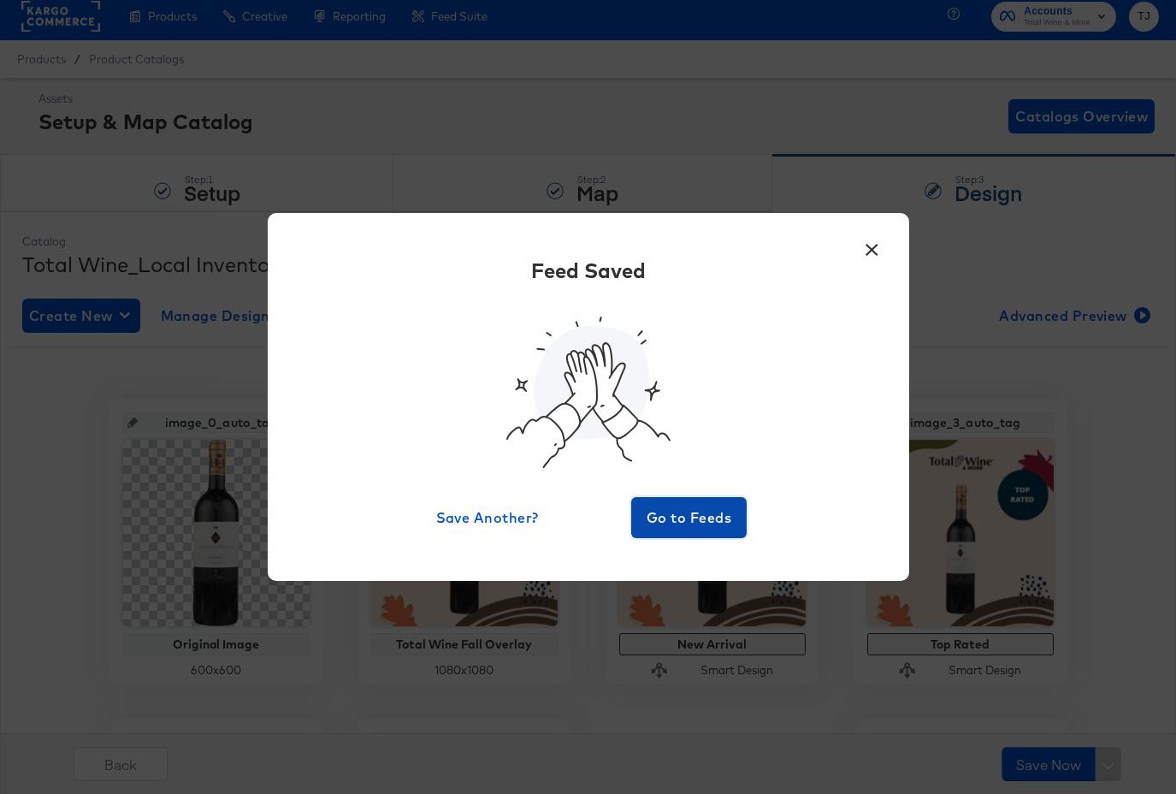
click at [699, 516] on span "Go to Feeds" at bounding box center [689, 517] width 103 height 24
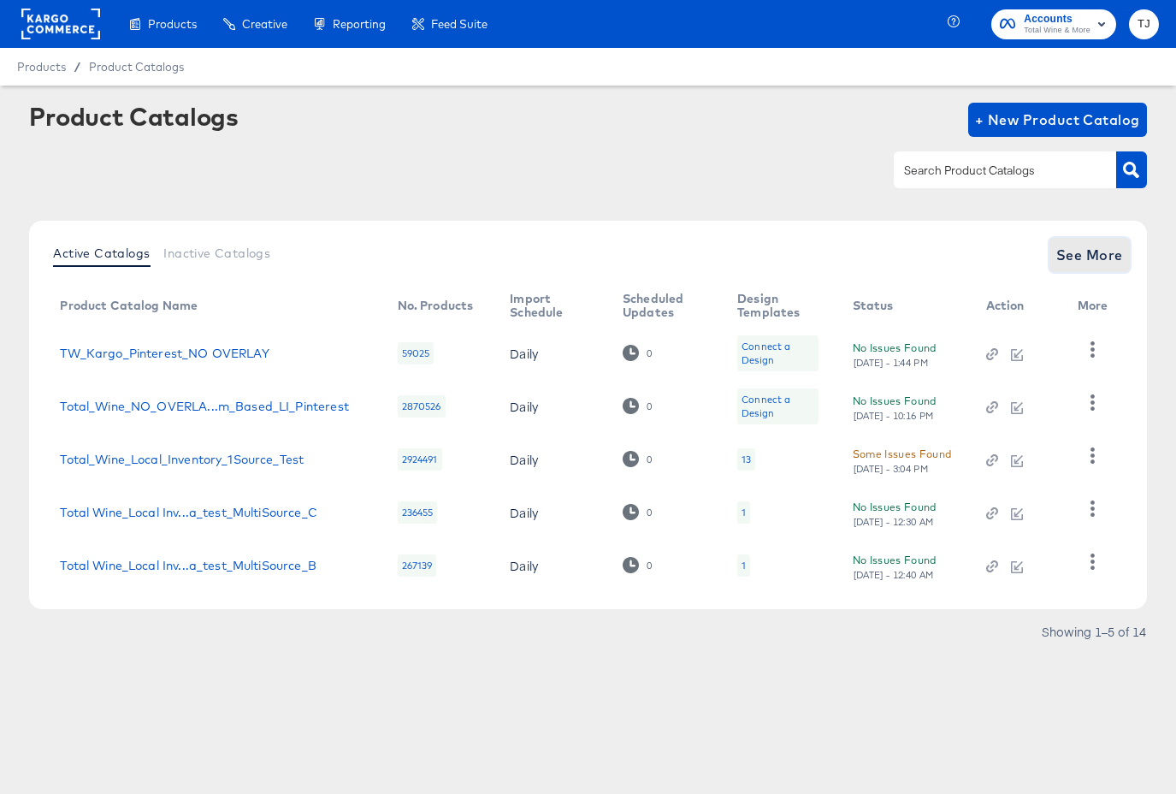
click at [1113, 249] on span "See More" at bounding box center [1089, 255] width 67 height 24
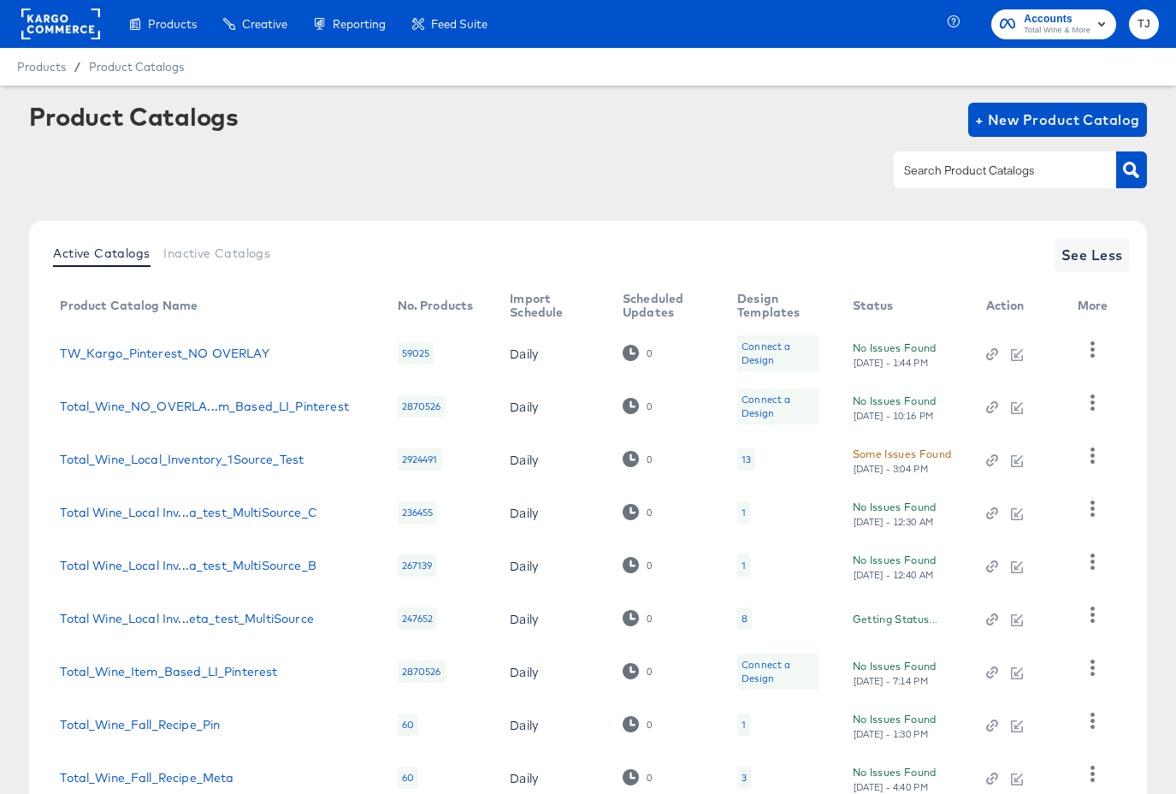
scroll to position [176, 0]
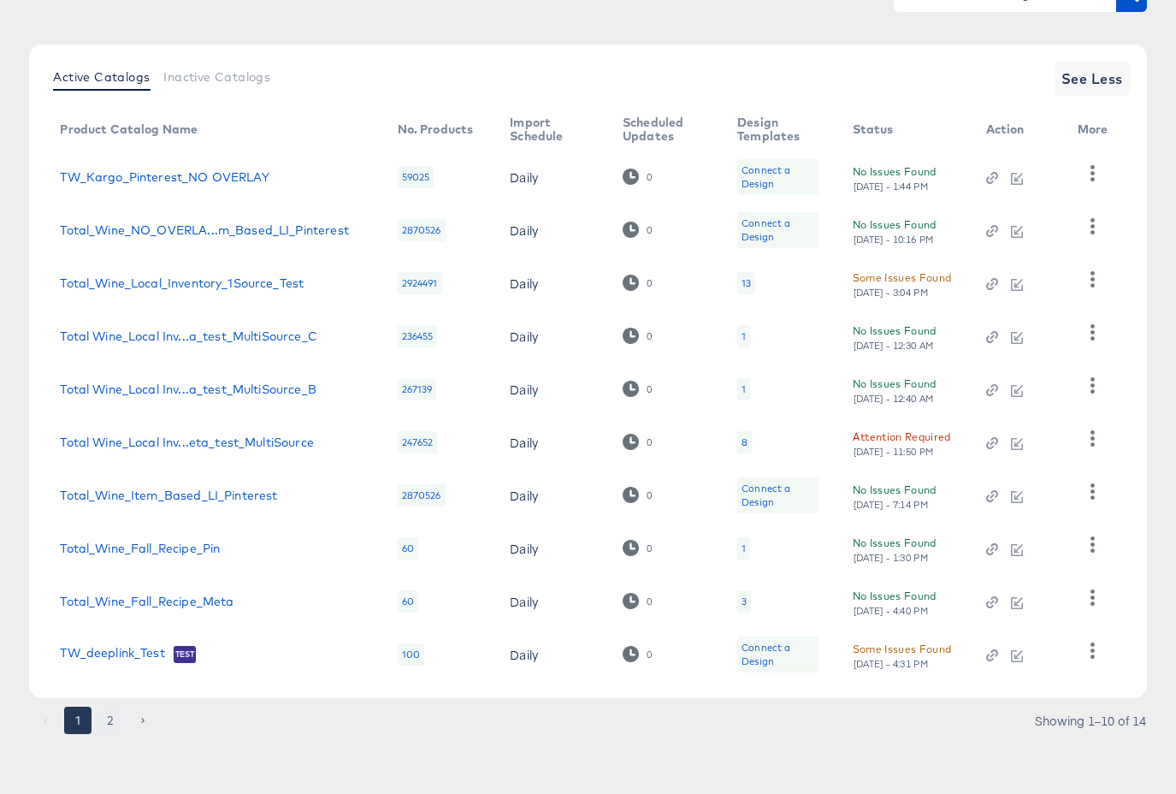
click at [111, 725] on button "2" at bounding box center [110, 719] width 27 height 27
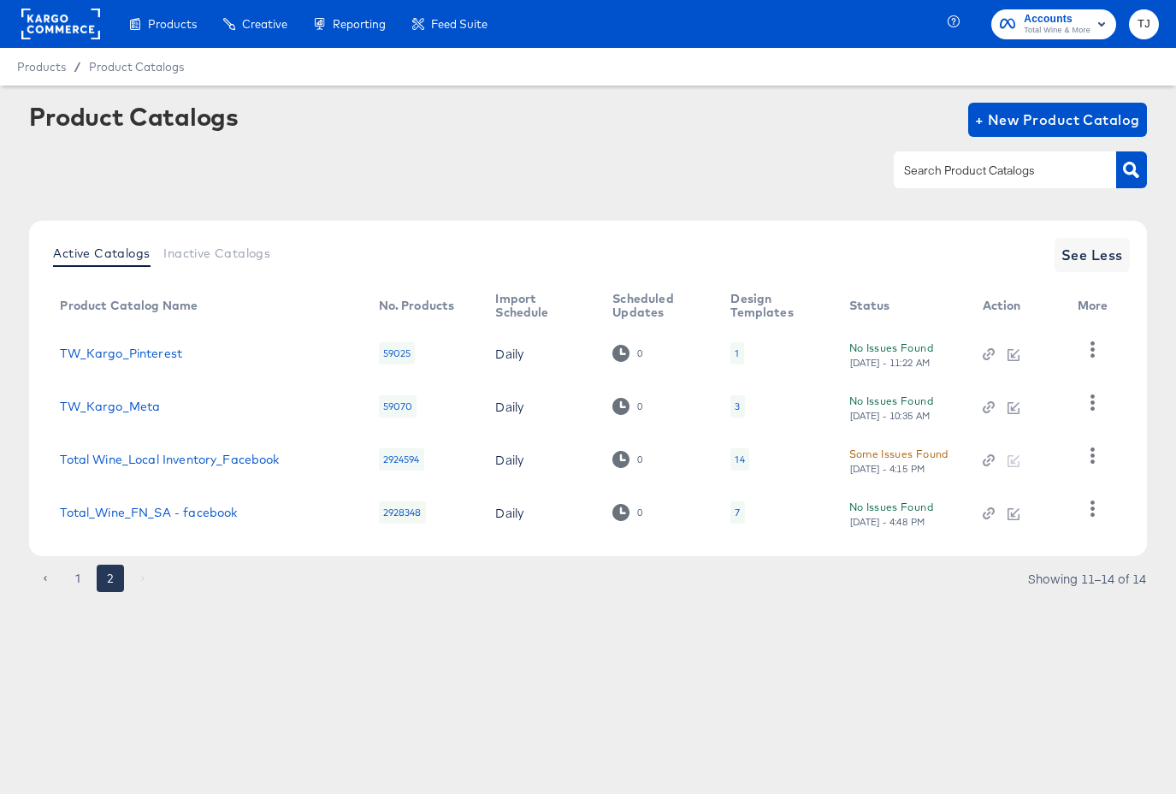
scroll to position [0, 0]
click at [1091, 458] on icon "button" at bounding box center [1092, 455] width 16 height 16
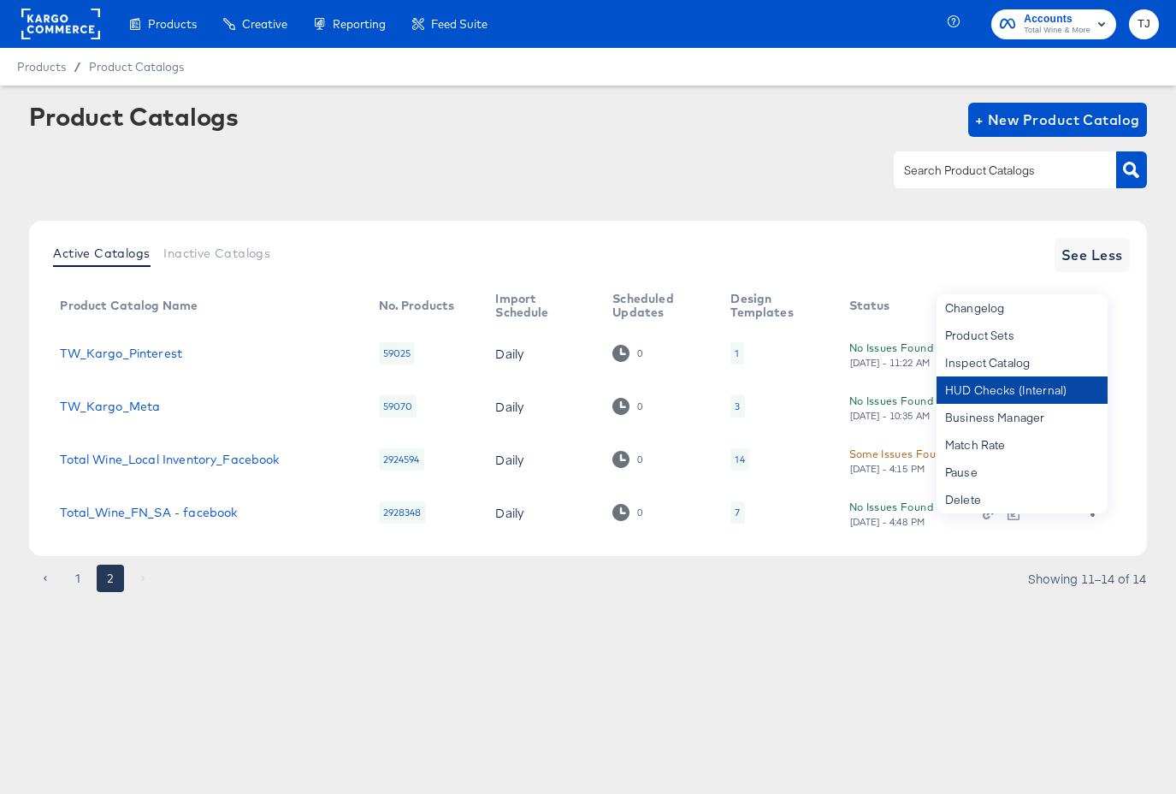
click at [1046, 382] on div "HUD Checks (Internal)" at bounding box center [1021, 389] width 171 height 27
